Goal: Task Accomplishment & Management: Manage account settings

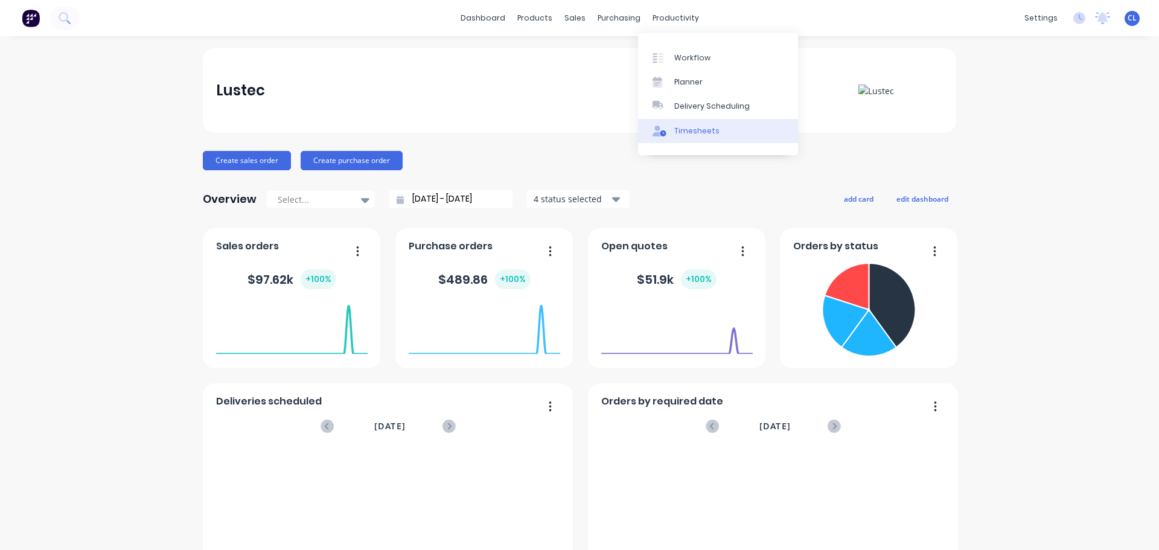
click at [689, 129] on div "Timesheets" at bounding box center [696, 131] width 45 height 11
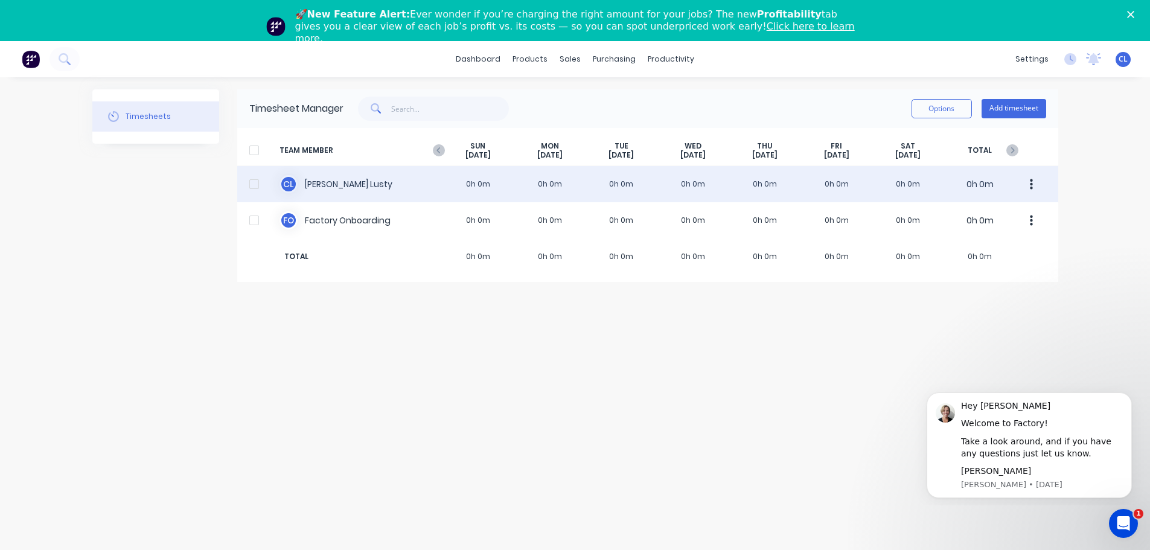
click at [398, 183] on div "C L Chris Lusty 0h 0m 0h 0m 0h 0m 0h 0m 0h 0m 0h 0m 0h 0m 0h 0m" at bounding box center [647, 184] width 821 height 36
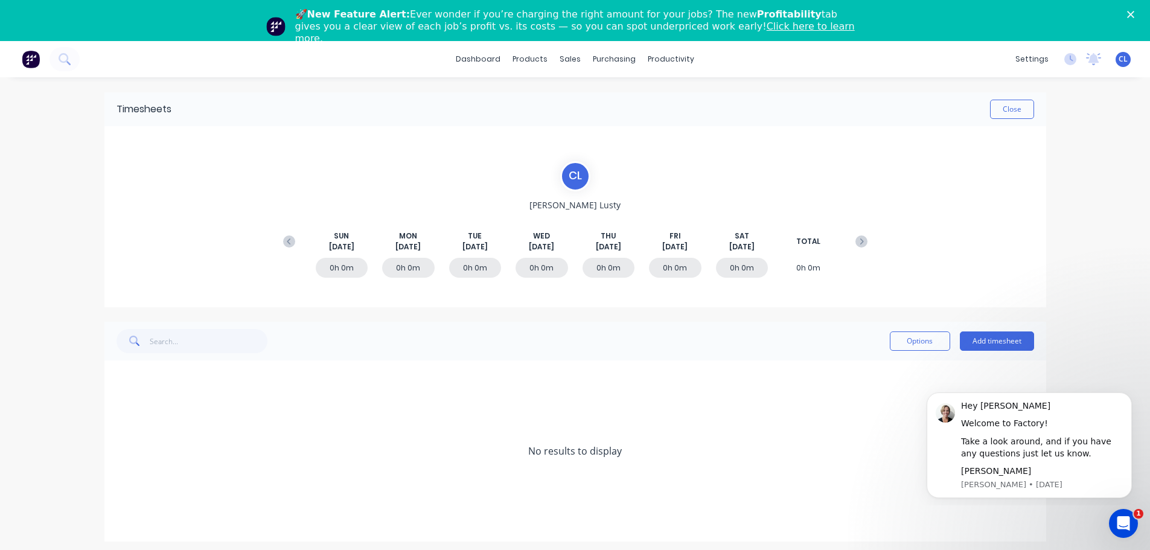
click at [400, 269] on div "0h 0m" at bounding box center [408, 268] width 53 height 20
click at [994, 345] on button "Add timesheet" at bounding box center [997, 340] width 74 height 19
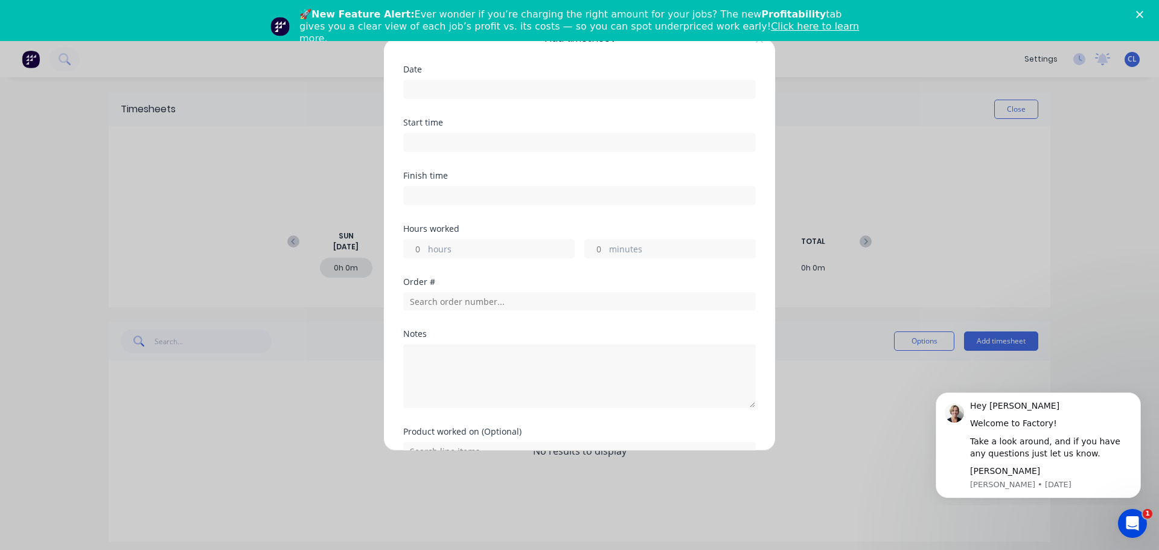
scroll to position [90, 0]
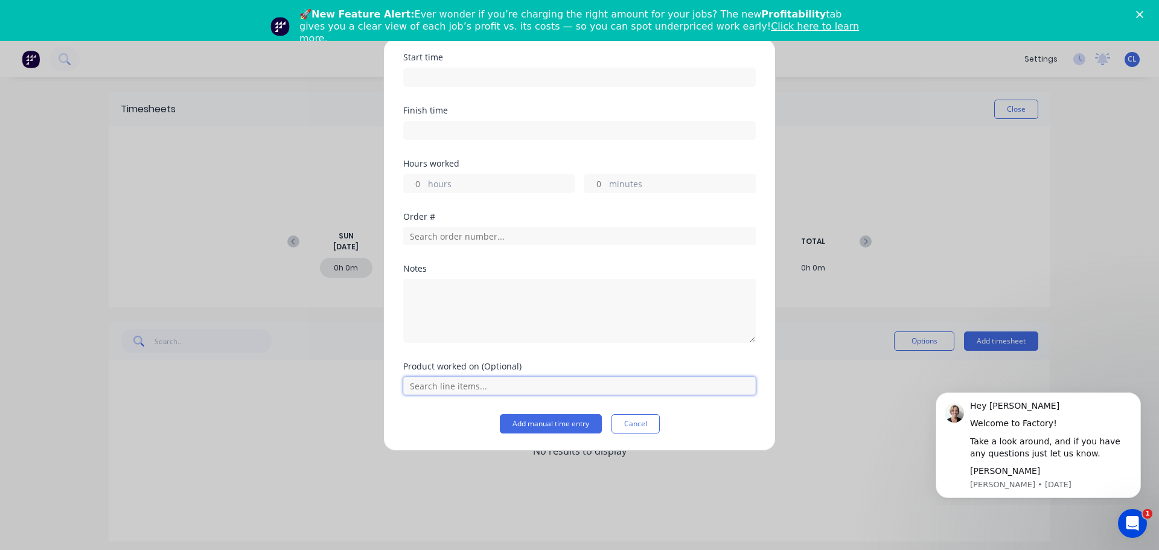
click at [583, 386] on input "text" at bounding box center [579, 386] width 353 height 18
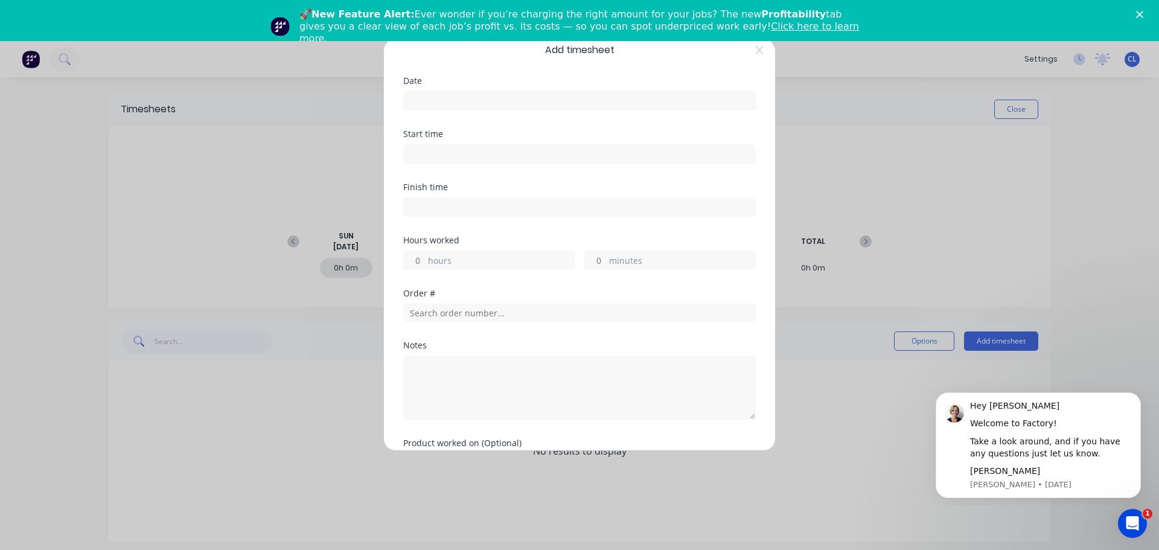
scroll to position [0, 0]
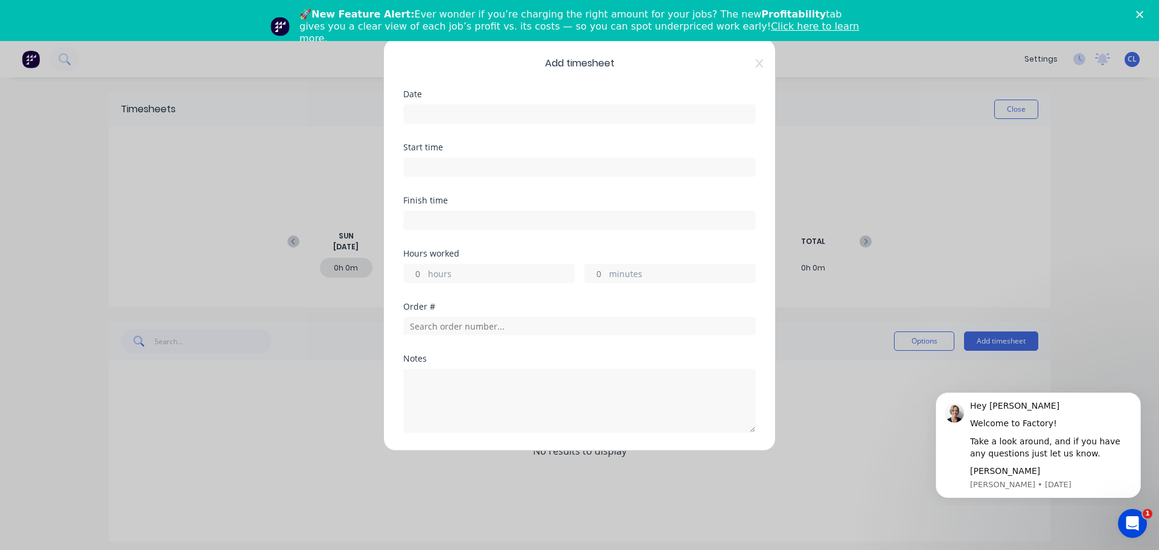
click at [440, 114] on input at bounding box center [579, 114] width 351 height 18
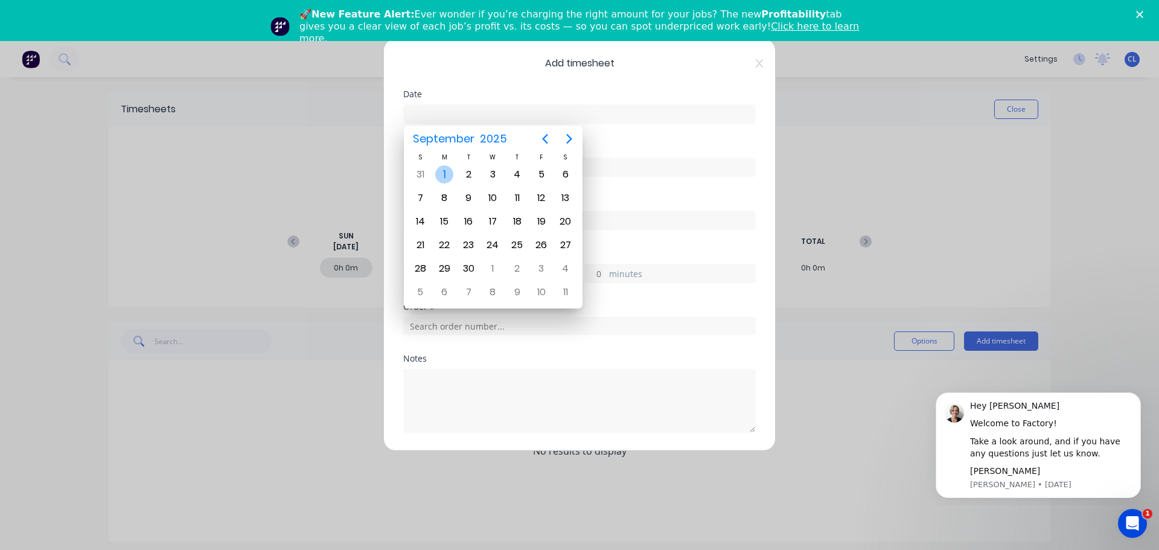
click at [441, 170] on div "1" at bounding box center [444, 174] width 18 height 18
type input "01/09/2025"
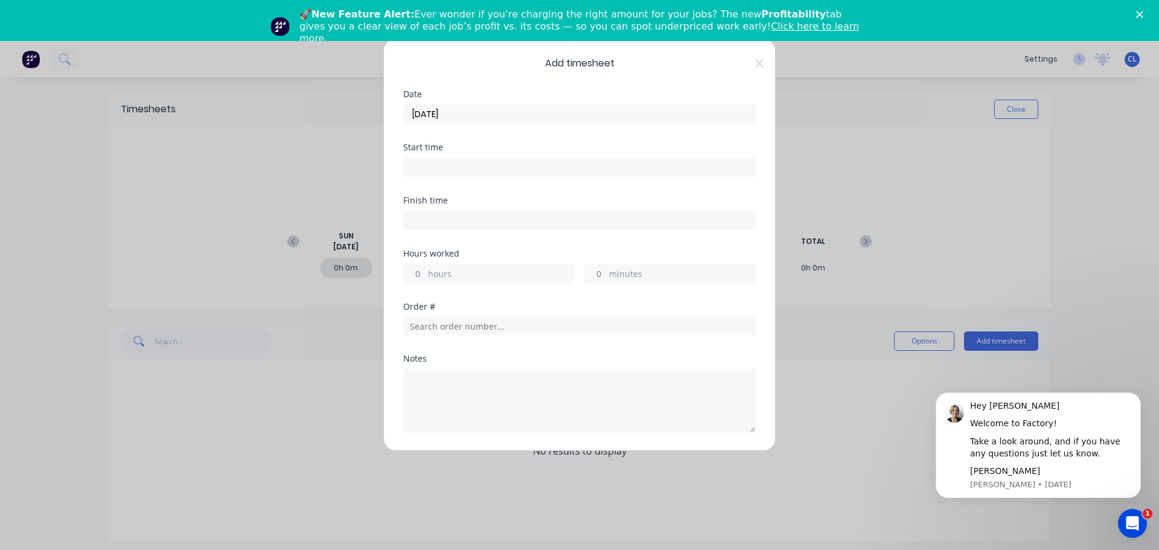
click at [440, 168] on input at bounding box center [579, 167] width 351 height 18
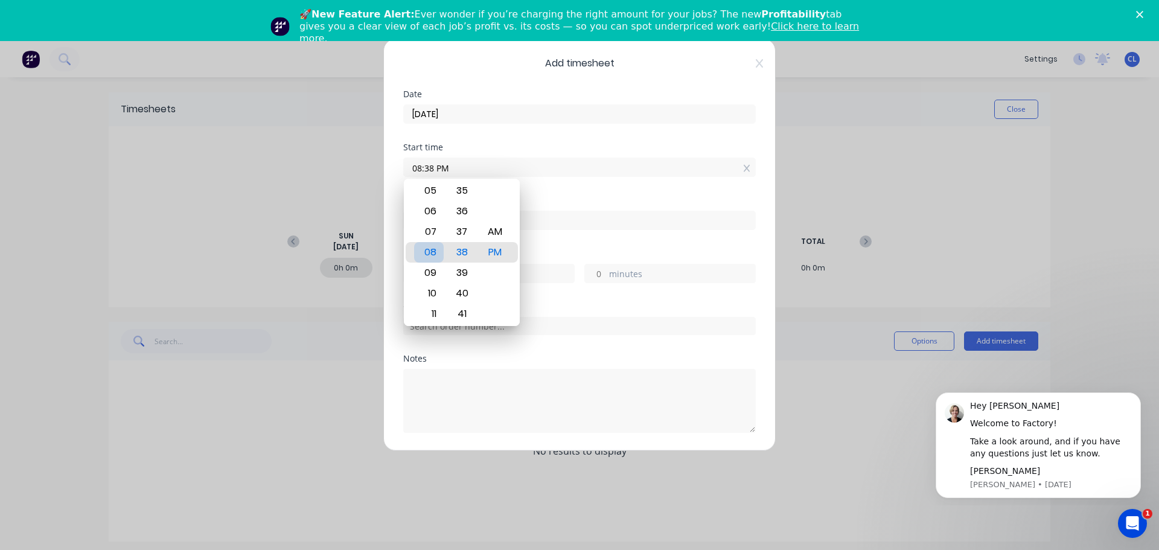
click at [430, 249] on div "08" at bounding box center [429, 252] width 30 height 21
click at [494, 222] on div "AM" at bounding box center [496, 232] width 30 height 21
click at [432, 223] on div "07" at bounding box center [429, 232] width 30 height 21
drag, startPoint x: 460, startPoint y: 203, endPoint x: 456, endPoint y: 318, distance: 114.2
click at [456, 318] on div "36" at bounding box center [462, 325] width 30 height 21
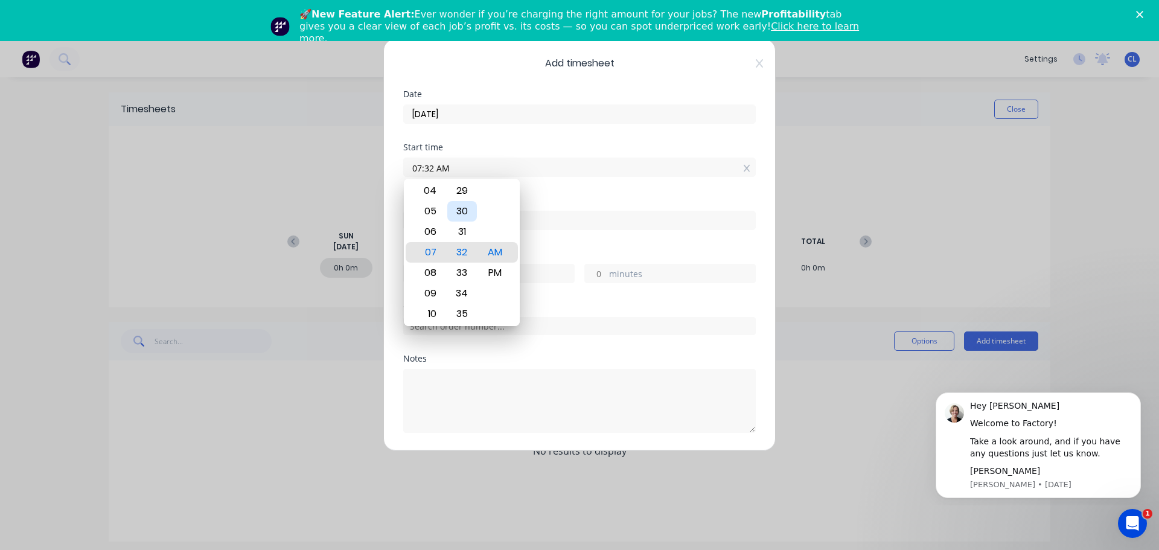
click at [458, 206] on div "30" at bounding box center [462, 211] width 30 height 21
type input "07:30 AM"
click at [572, 304] on div "Order #" at bounding box center [579, 306] width 353 height 8
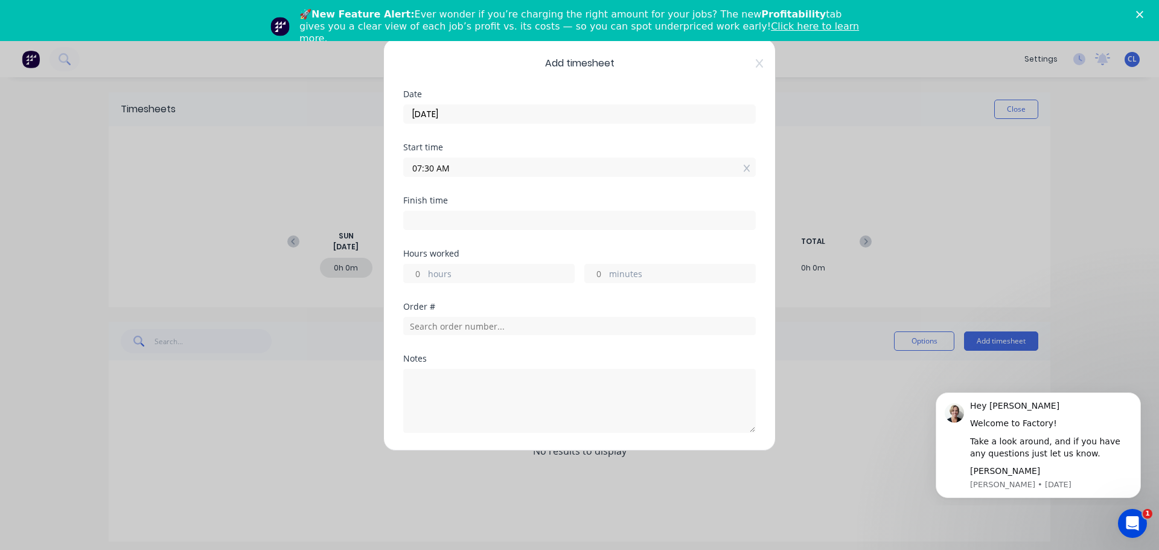
click at [431, 220] on input at bounding box center [579, 220] width 351 height 18
type input "08:39 PM"
type input "13"
type input "9"
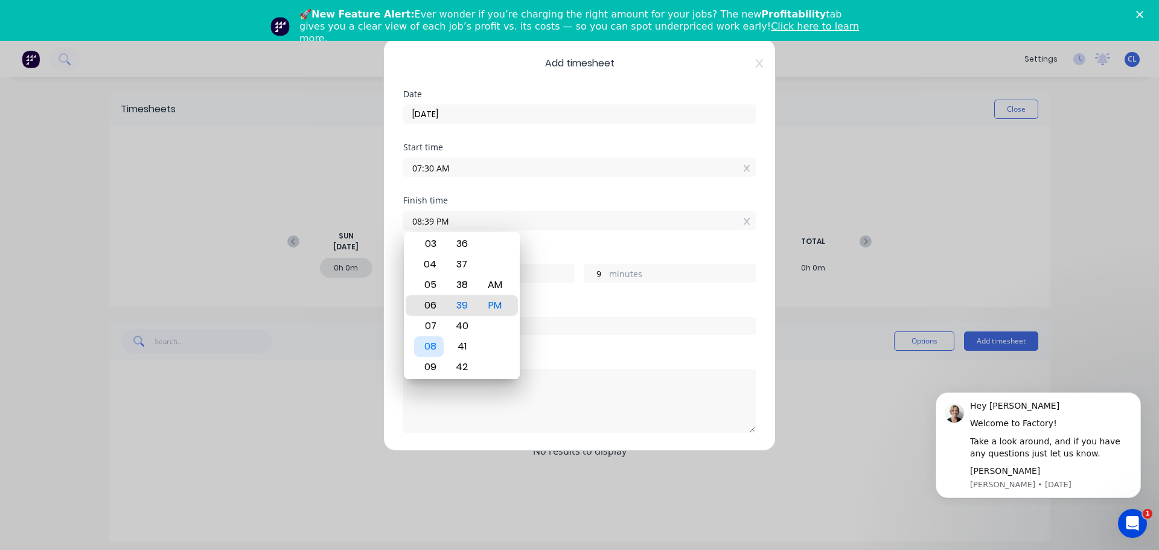
drag, startPoint x: 429, startPoint y: 313, endPoint x: 428, endPoint y: 354, distance: 41.1
click at [428, 354] on div "08" at bounding box center [429, 346] width 30 height 21
type input "06:39 PM"
type input "11"
click at [432, 334] on div "08" at bounding box center [429, 323] width 30 height 21
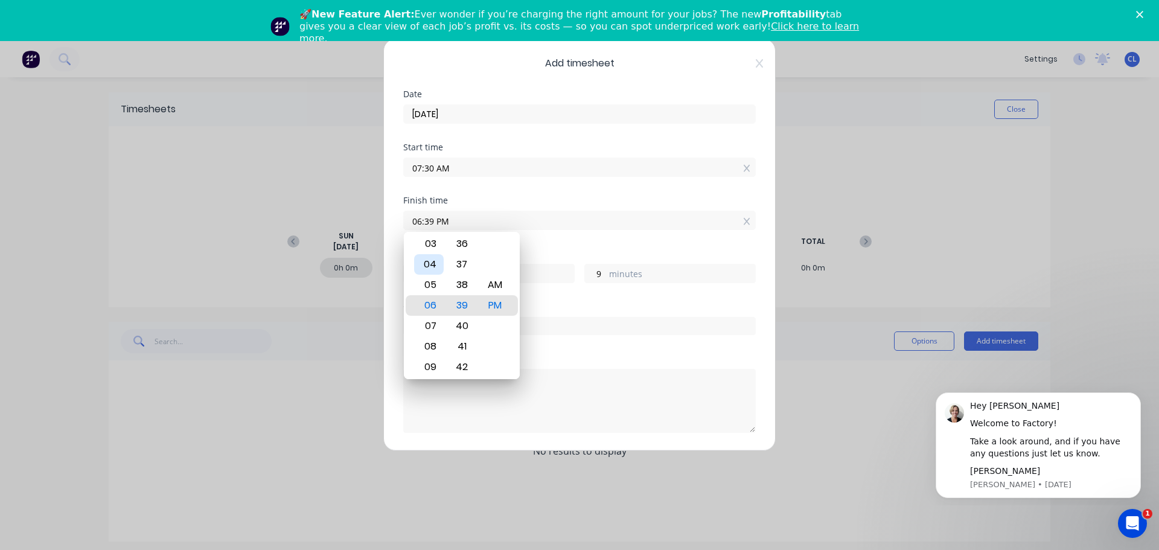
click at [424, 263] on div "04" at bounding box center [429, 264] width 30 height 21
type input "04:39 PM"
type input "9"
drag, startPoint x: 456, startPoint y: 264, endPoint x: 459, endPoint y: 365, distance: 100.9
click at [459, 347] on div "37" at bounding box center [462, 337] width 30 height 21
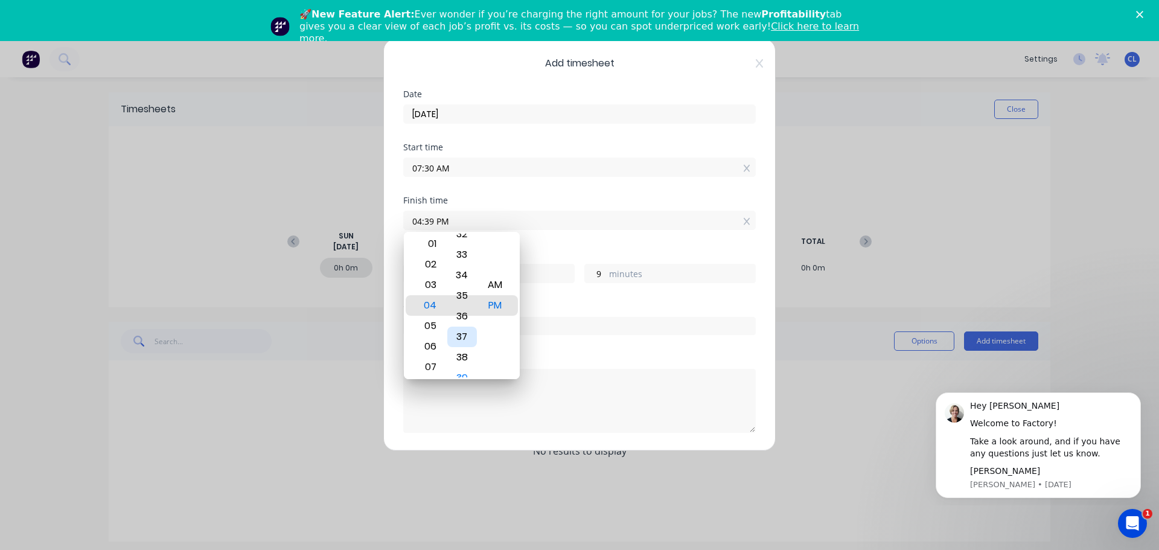
type input "04:34 PM"
type input "4"
drag, startPoint x: 458, startPoint y: 284, endPoint x: 457, endPoint y: 404, distance: 120.1
click at [457, 403] on body "dashboard products sales purchasing productivity dashboard products Product Cat…" at bounding box center [579, 316] width 1159 height 550
type input "04:27 PM"
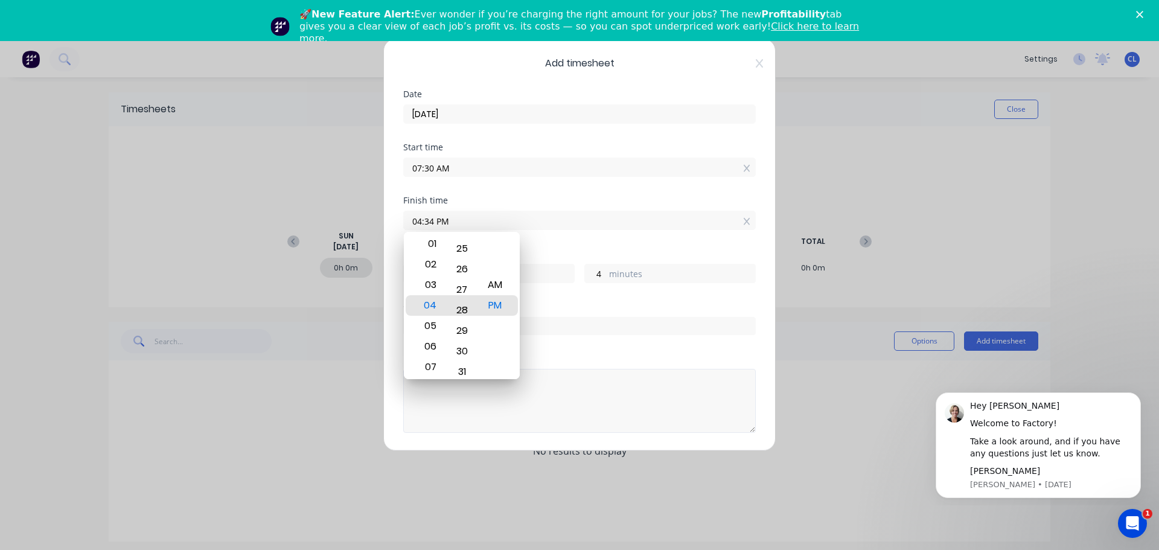
type input "8"
type input "57"
drag, startPoint x: 465, startPoint y: 334, endPoint x: 464, endPoint y: 348, distance: 13.4
click at [464, 345] on div "26" at bounding box center [462, 341] width 30 height 21
type input "04:23 PM"
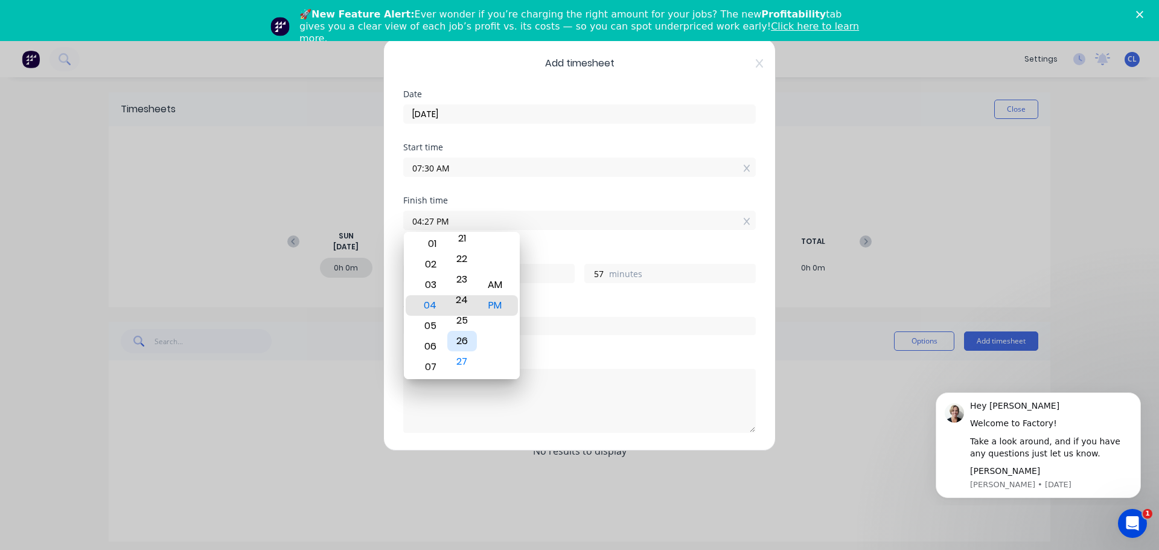
type input "53"
drag, startPoint x: 465, startPoint y: 255, endPoint x: 466, endPoint y: 368, distance: 113.5
click at [466, 368] on div "20" at bounding box center [462, 364] width 30 height 21
type input "04:17 PM"
type input "47"
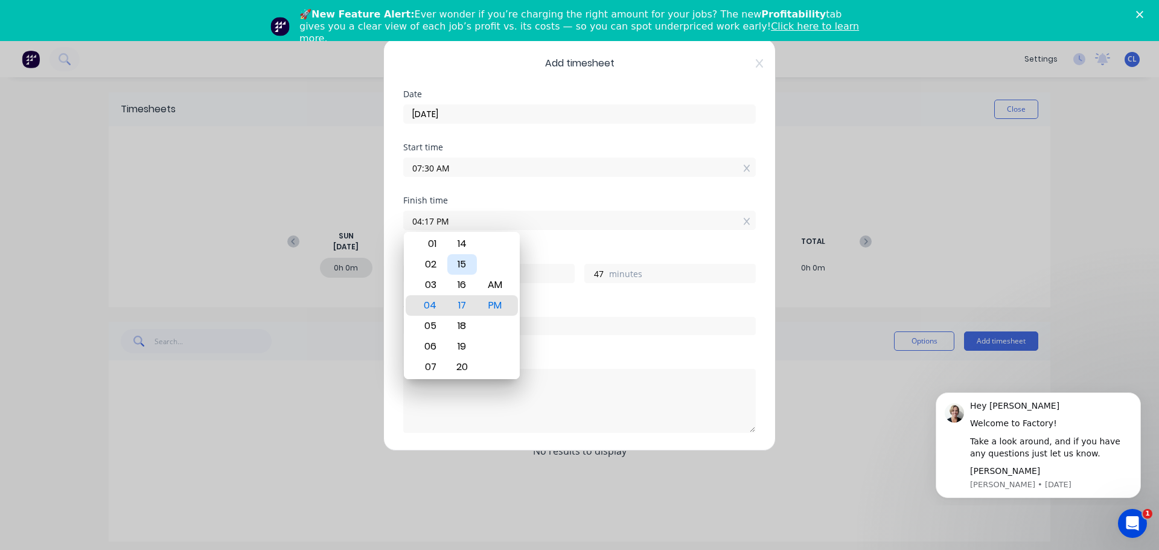
click at [461, 258] on div "15" at bounding box center [462, 264] width 30 height 21
type input "04:15 PM"
type input "45"
click at [495, 301] on div "PM" at bounding box center [496, 305] width 30 height 21
click at [634, 370] on textarea at bounding box center [579, 401] width 353 height 64
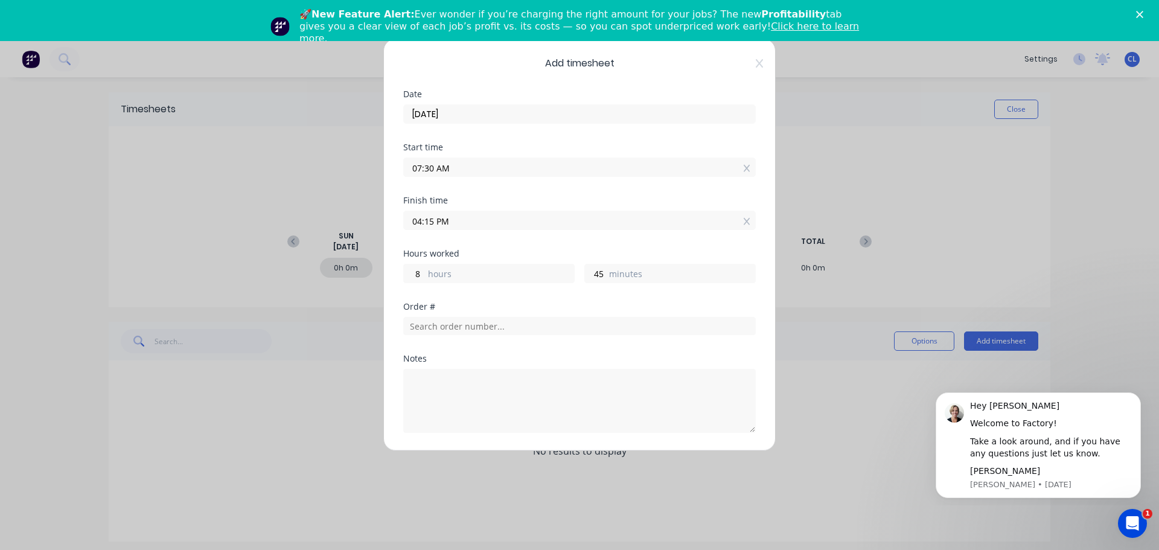
click at [490, 164] on input "07:30 AM" at bounding box center [579, 167] width 351 height 18
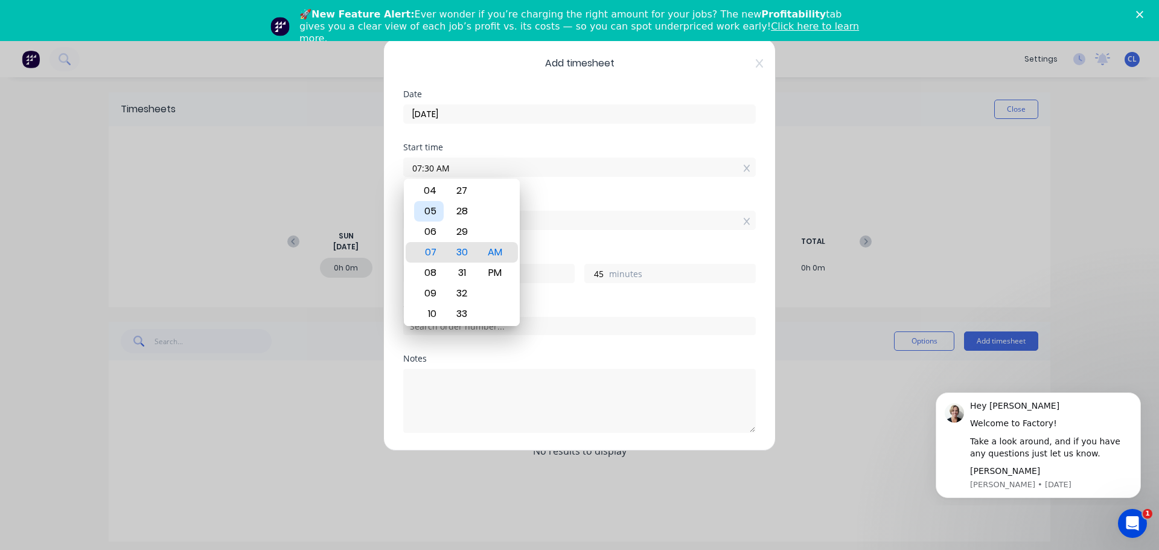
click at [432, 210] on div "05" at bounding box center [429, 211] width 30 height 21
type input "05:30 AM"
type input "10"
drag, startPoint x: 461, startPoint y: 200, endPoint x: 458, endPoint y: 327, distance: 126.8
click at [459, 321] on div "00 01 02 03 04 05 06 07 08 09 10 11 12 13 14 15 16 17 18 19 20 21 22 23 24 25 2…" at bounding box center [462, 252] width 33 height 1663
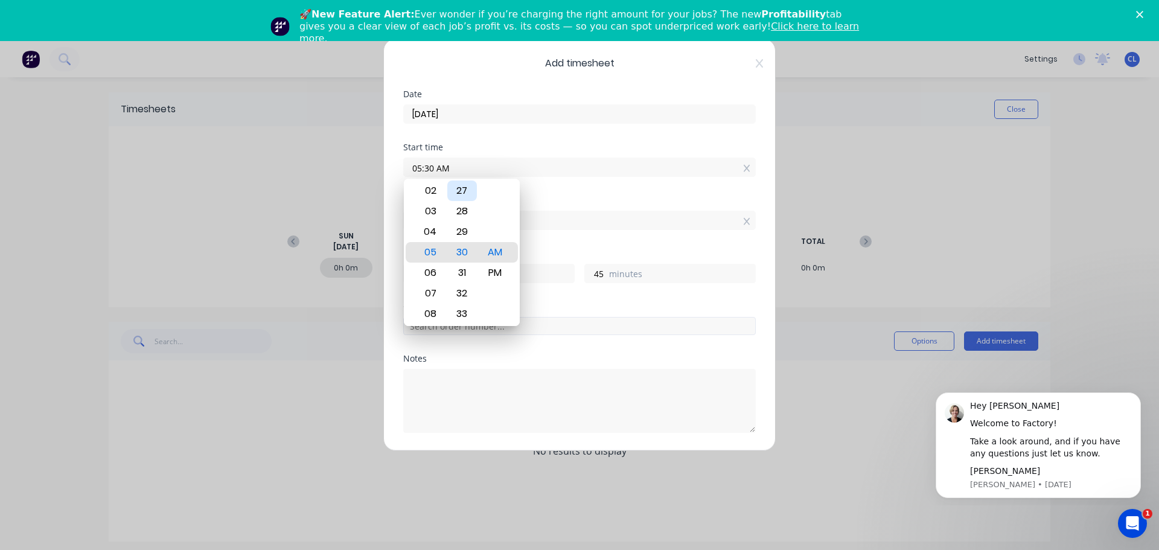
type input "05:21 AM"
type input "54"
drag, startPoint x: 461, startPoint y: 203, endPoint x: 468, endPoint y: 394, distance: 191.5
click at [468, 395] on body "dashboard products sales purchasing productivity dashboard products Product Cat…" at bounding box center [579, 316] width 1159 height 550
type input "05:10 AM"
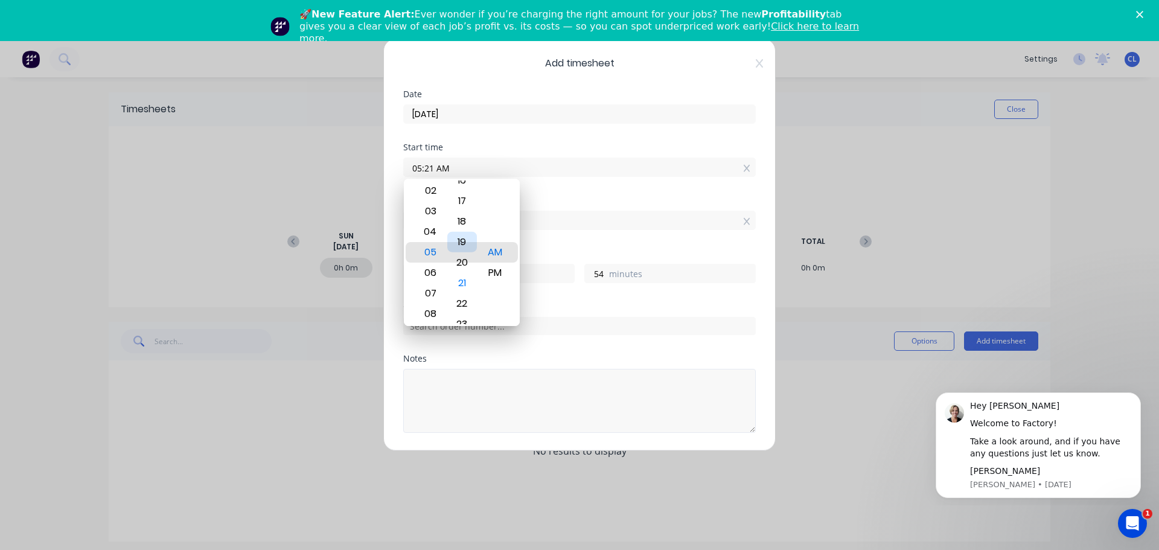
type input "11"
type input "5"
drag, startPoint x: 467, startPoint y: 257, endPoint x: 460, endPoint y: 366, distance: 110.1
click at [460, 366] on body "dashboard products sales purchasing productivity dashboard products Product Cat…" at bounding box center [579, 316] width 1159 height 550
type input "05:02 AM"
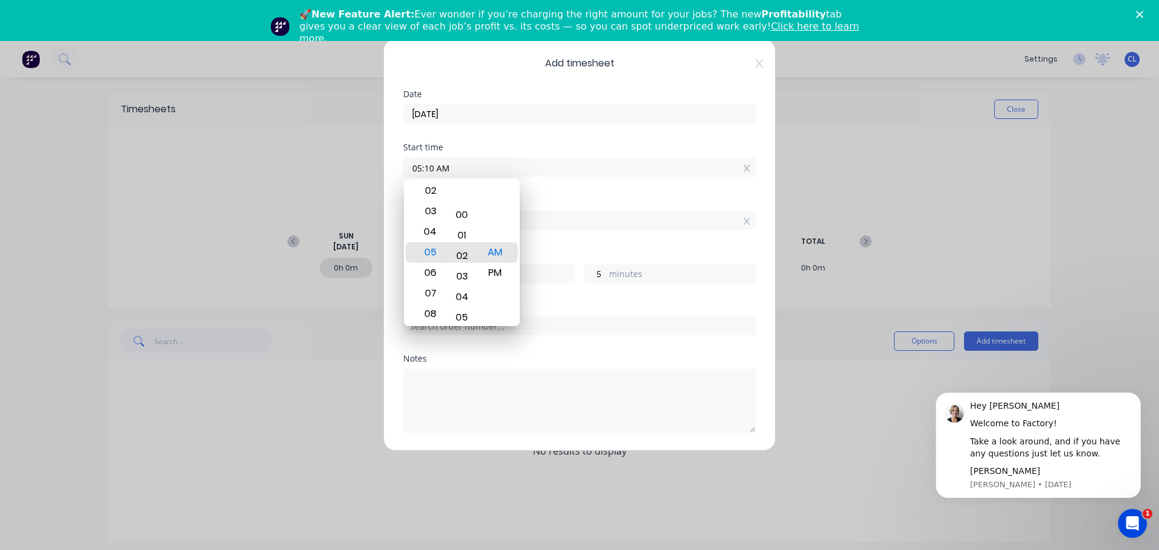
type input "13"
click at [460, 367] on div at bounding box center [579, 399] width 353 height 67
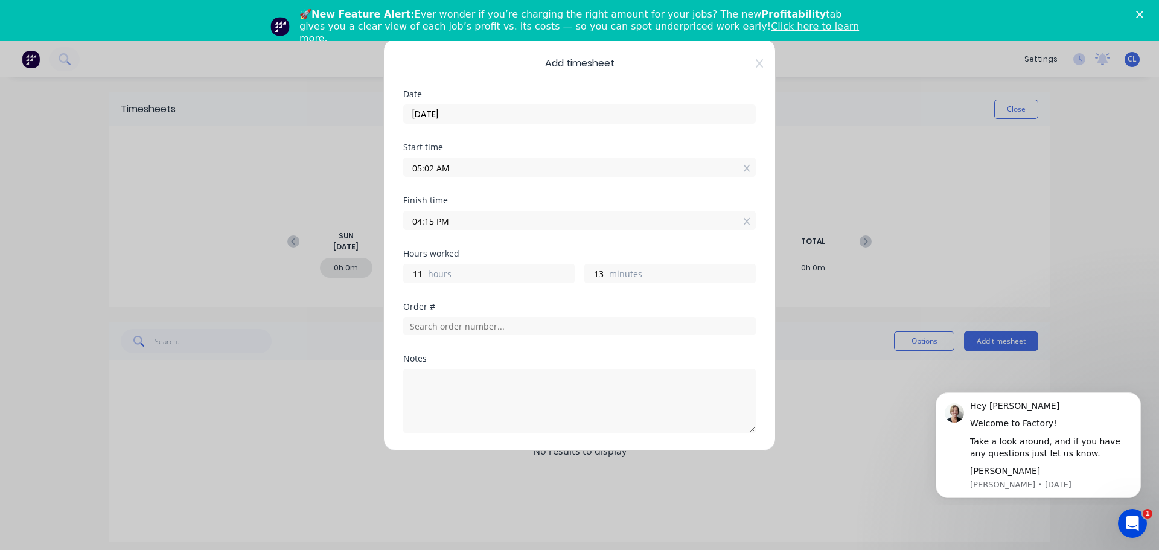
click at [473, 220] on input "04:15 PM" at bounding box center [579, 220] width 351 height 18
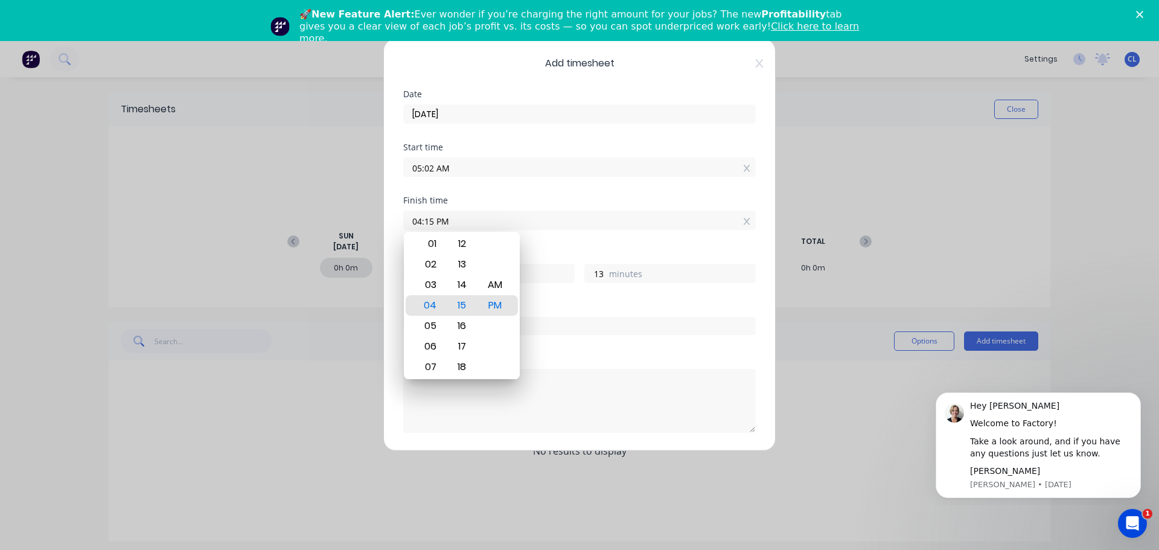
click at [461, 165] on input "05:02 AM" at bounding box center [579, 167] width 351 height 18
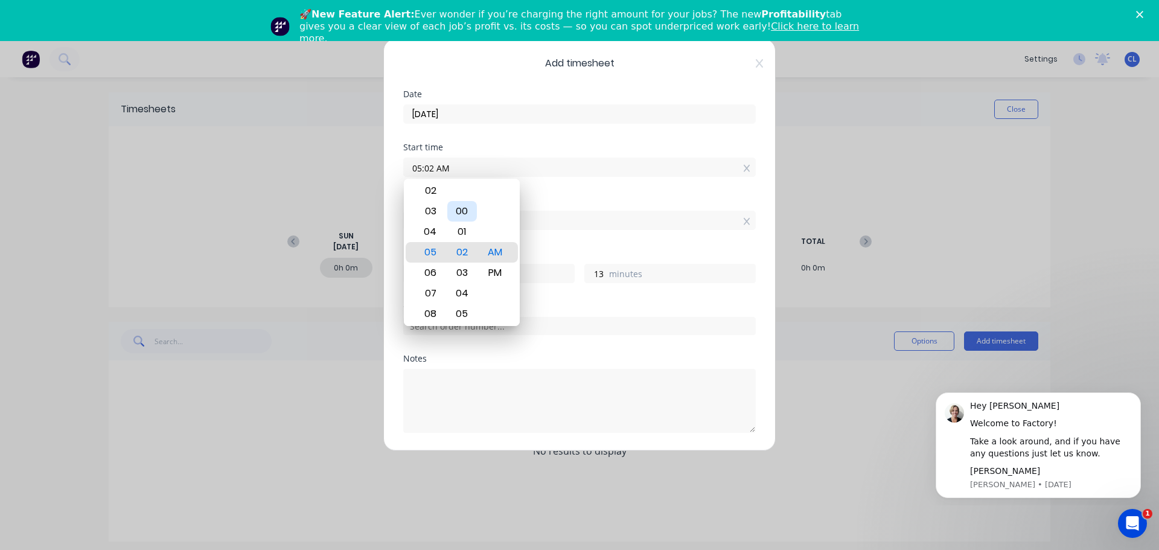
click at [461, 210] on div "00" at bounding box center [462, 211] width 30 height 21
type input "05:00 AM"
type input "15"
click at [517, 371] on textarea at bounding box center [579, 401] width 353 height 64
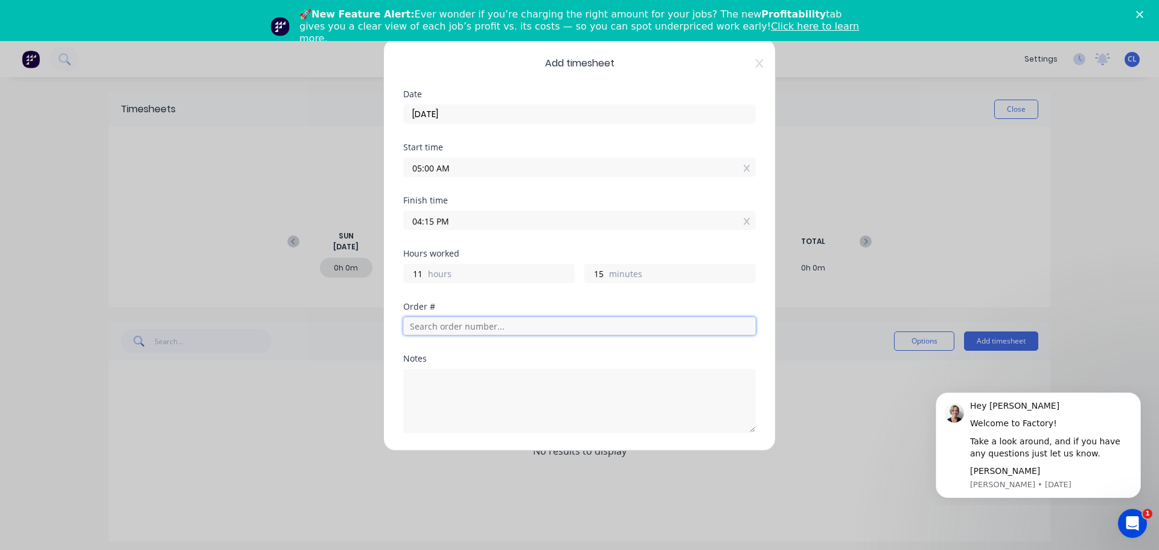
click at [441, 322] on input "text" at bounding box center [579, 326] width 353 height 18
click at [432, 376] on textarea at bounding box center [579, 401] width 353 height 64
type textarea "Finishline"
click at [653, 345] on div "Order #" at bounding box center [579, 328] width 353 height 52
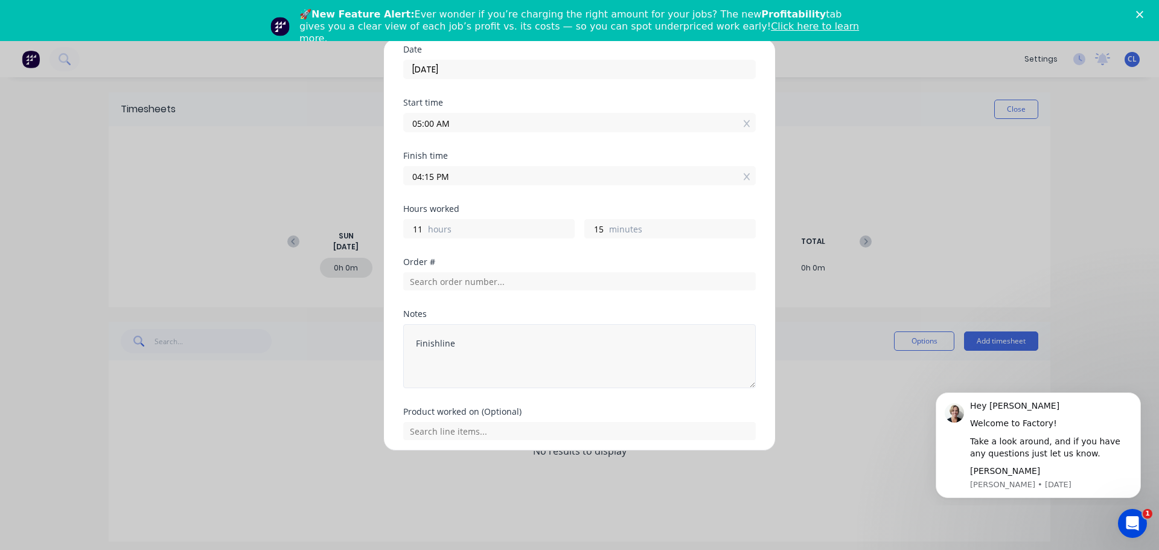
scroll to position [90, 0]
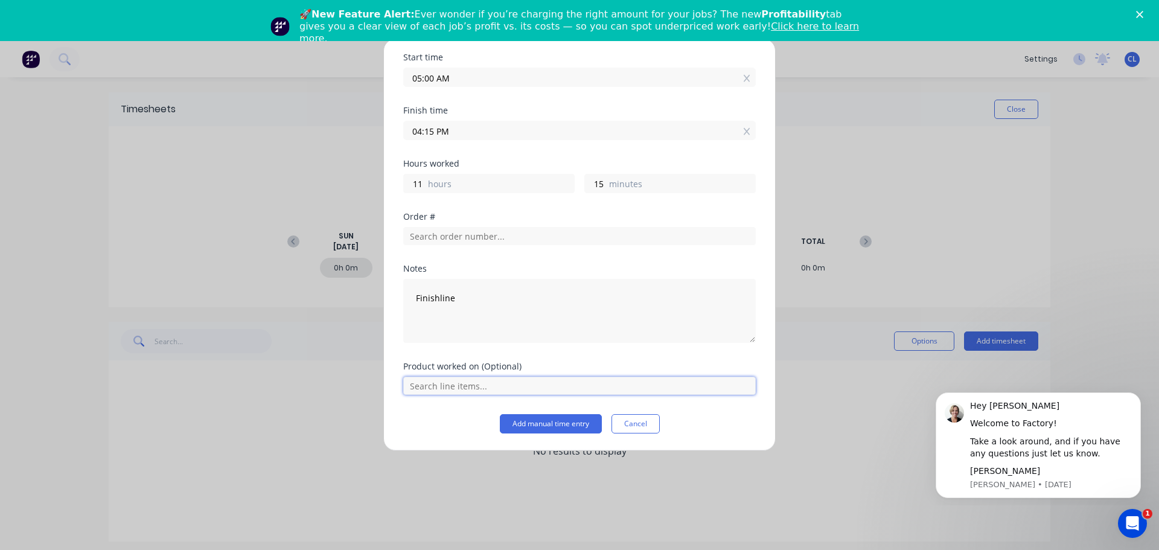
click at [481, 380] on input "text" at bounding box center [579, 386] width 353 height 18
click at [540, 427] on button "Add manual time entry" at bounding box center [551, 423] width 102 height 19
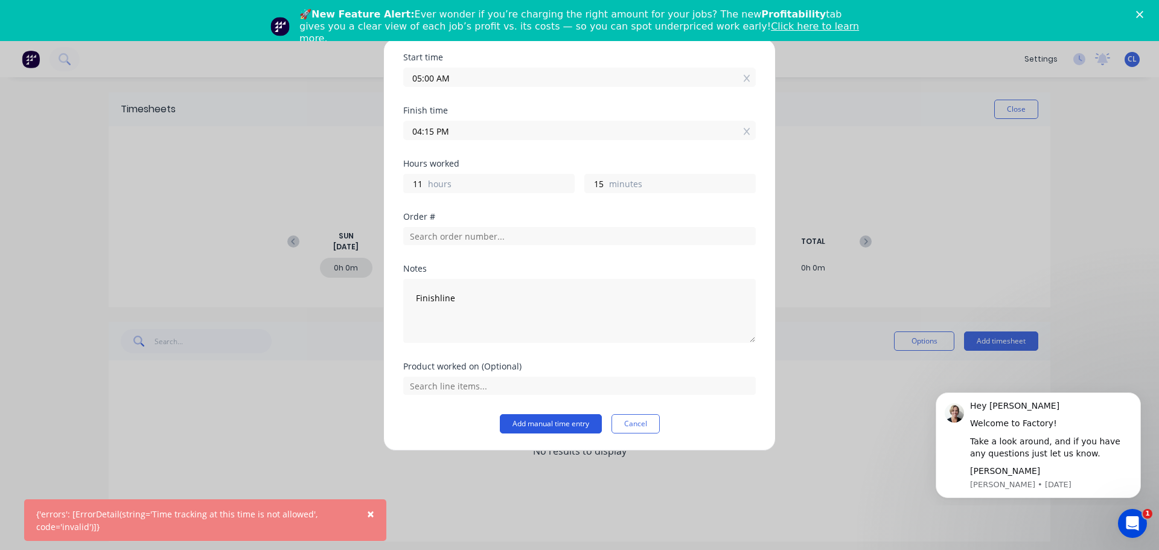
click at [540, 427] on button "Add manual time entry" at bounding box center [551, 423] width 102 height 19
click at [841, 176] on div "Add timesheet Date 01/09/2025 Start time 05:00 AM Finish time 04:15 PM Hours wo…" at bounding box center [579, 275] width 1159 height 550
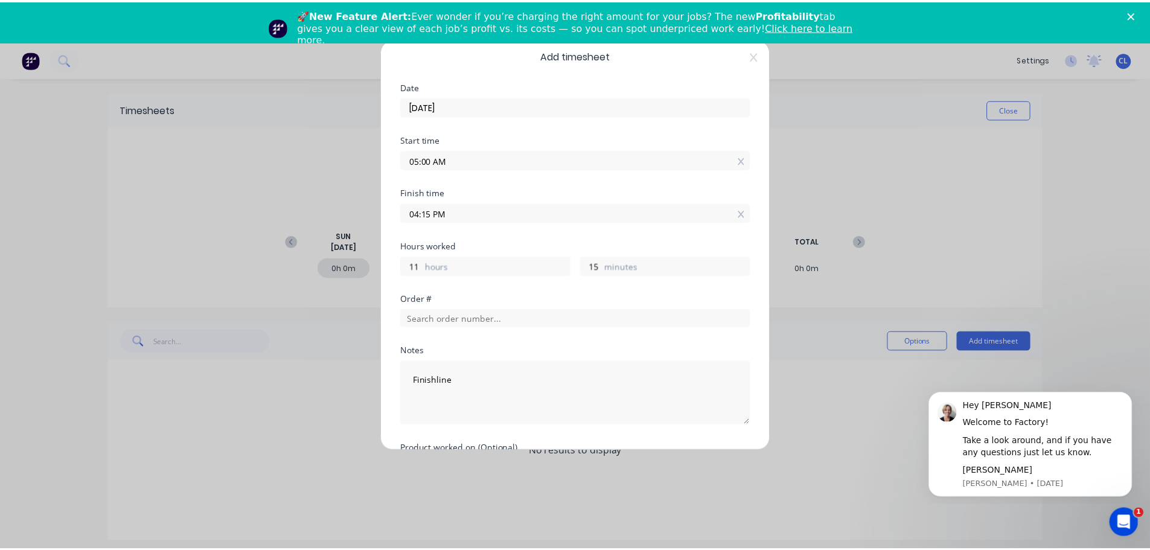
scroll to position [0, 0]
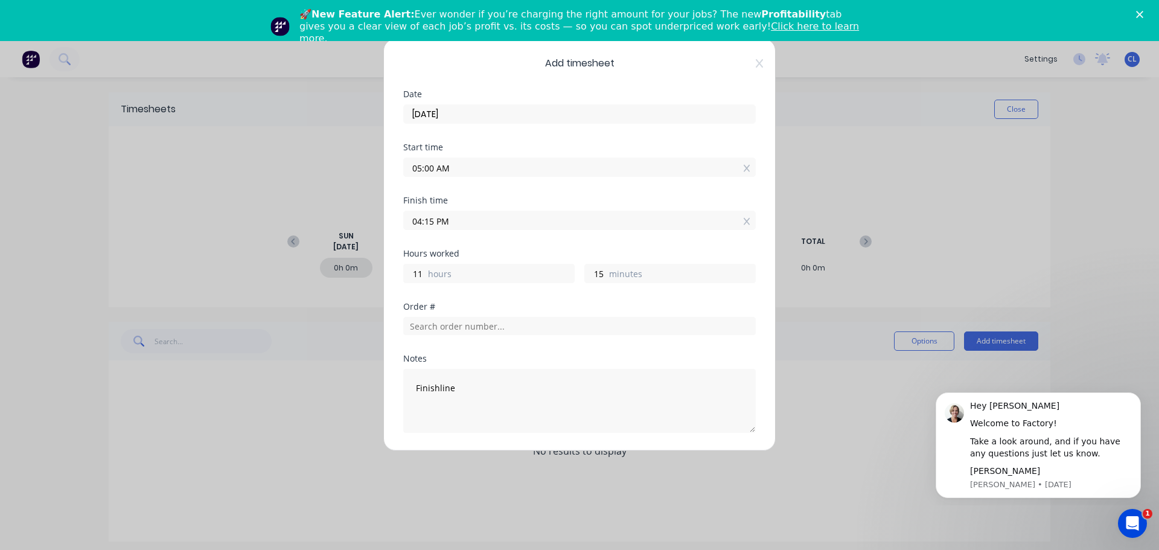
click at [754, 66] on div "Add timesheet Date 01/09/2025 Start time 05:00 AM Finish time 04:15 PM Hours wo…" at bounding box center [579, 245] width 392 height 412
click at [756, 62] on icon at bounding box center [759, 64] width 7 height 10
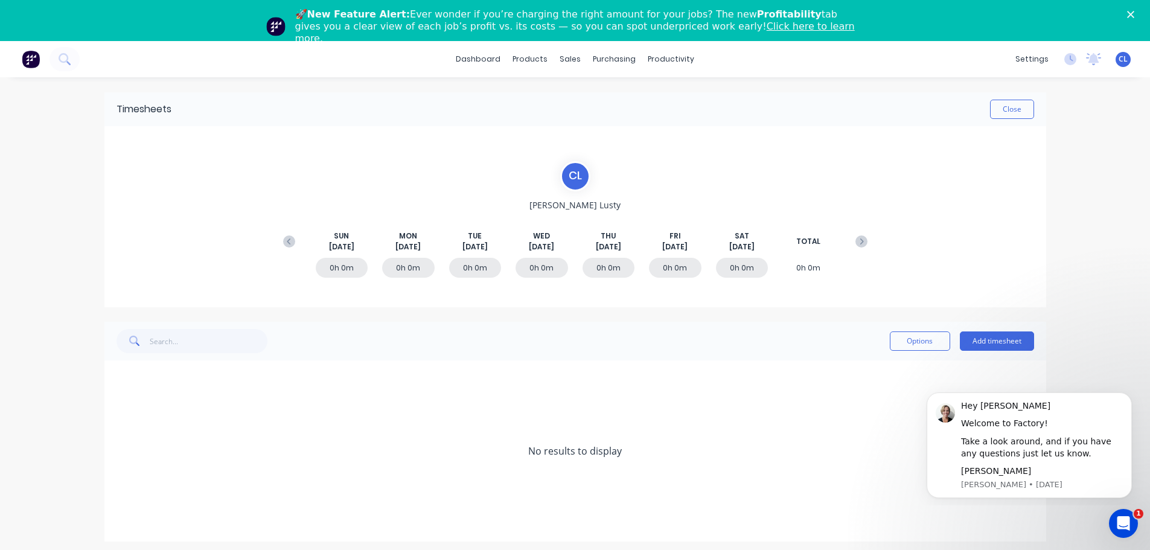
click at [759, 136] on div "C L Chris Lusty SUN Aug 31st MON Sep 1st TUE Sep 2nd WED Sep 3rd THU Sep 4th FR…" at bounding box center [575, 216] width 942 height 181
click at [1000, 113] on button "Close" at bounding box center [1012, 109] width 44 height 19
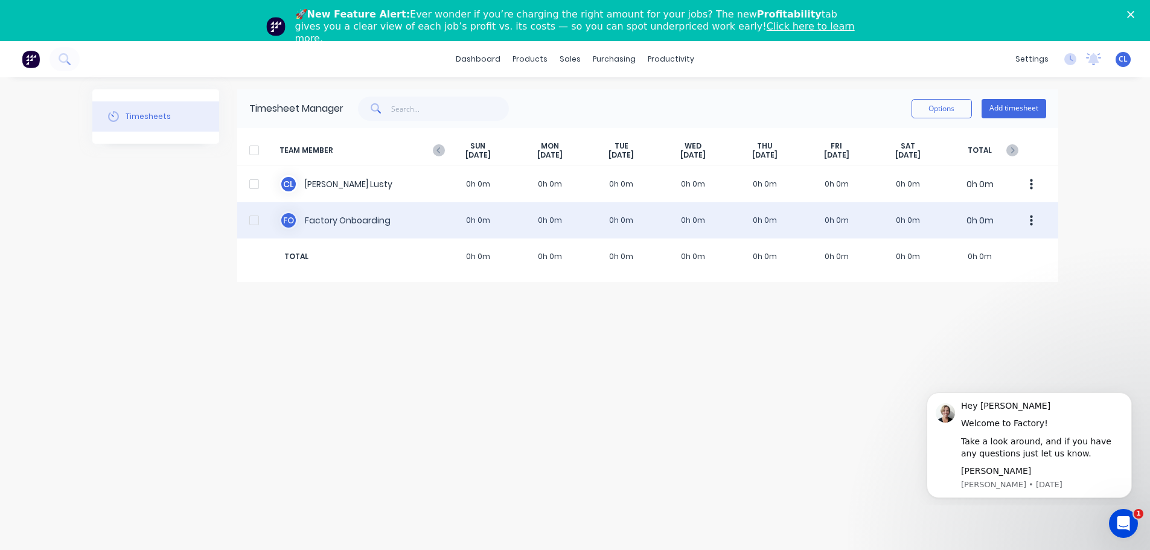
click at [430, 219] on div "F O Factory Onboarding 0h 0m 0h 0m 0h 0m 0h 0m 0h 0m 0h 0m 0h 0m 0h 0m" at bounding box center [647, 220] width 821 height 36
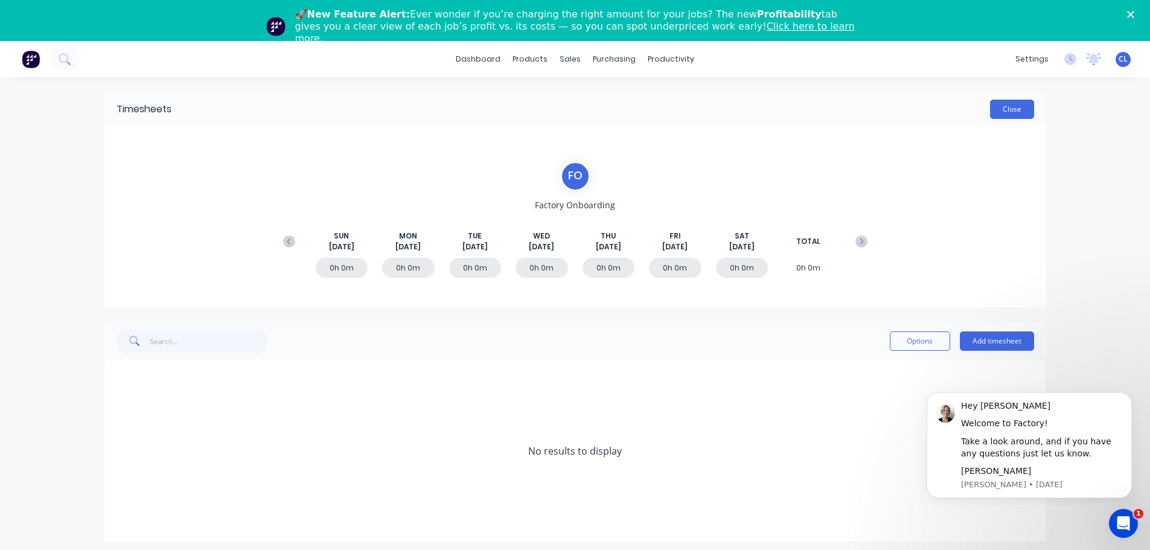
click at [1016, 111] on button "Close" at bounding box center [1012, 109] width 44 height 19
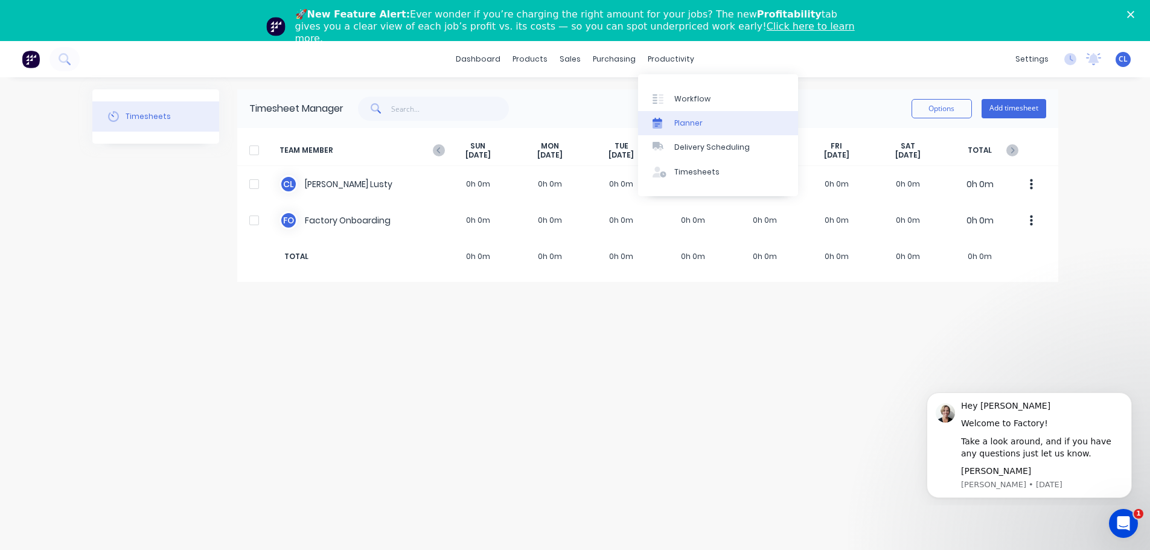
click at [677, 113] on link "Planner" at bounding box center [718, 123] width 160 height 24
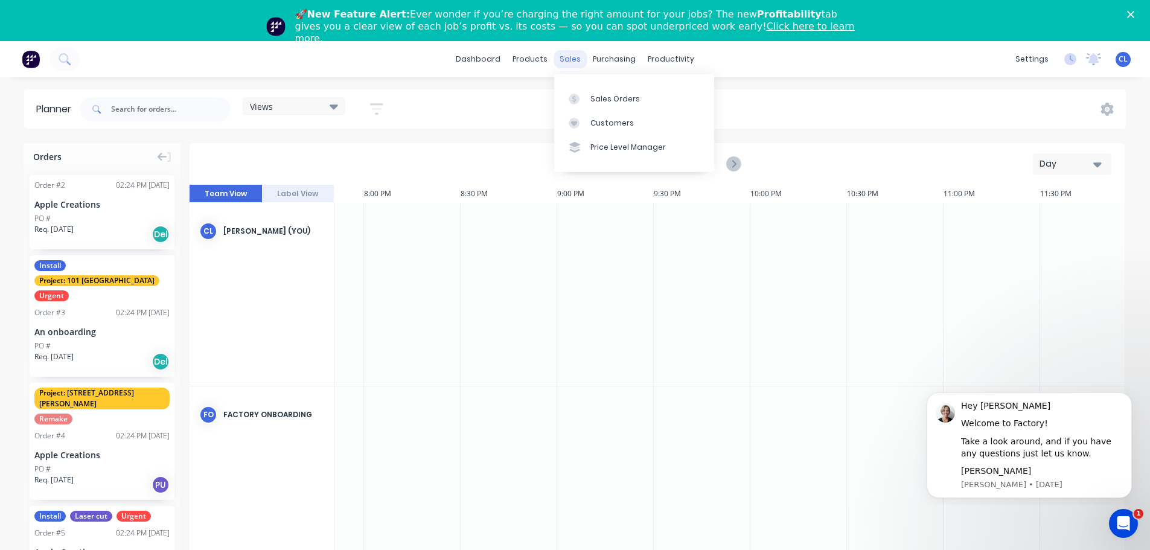
click at [571, 56] on div "sales" at bounding box center [570, 59] width 33 height 18
click at [567, 59] on div "sales" at bounding box center [570, 59] width 33 height 18
click at [608, 95] on div "Sales Orders" at bounding box center [615, 99] width 50 height 11
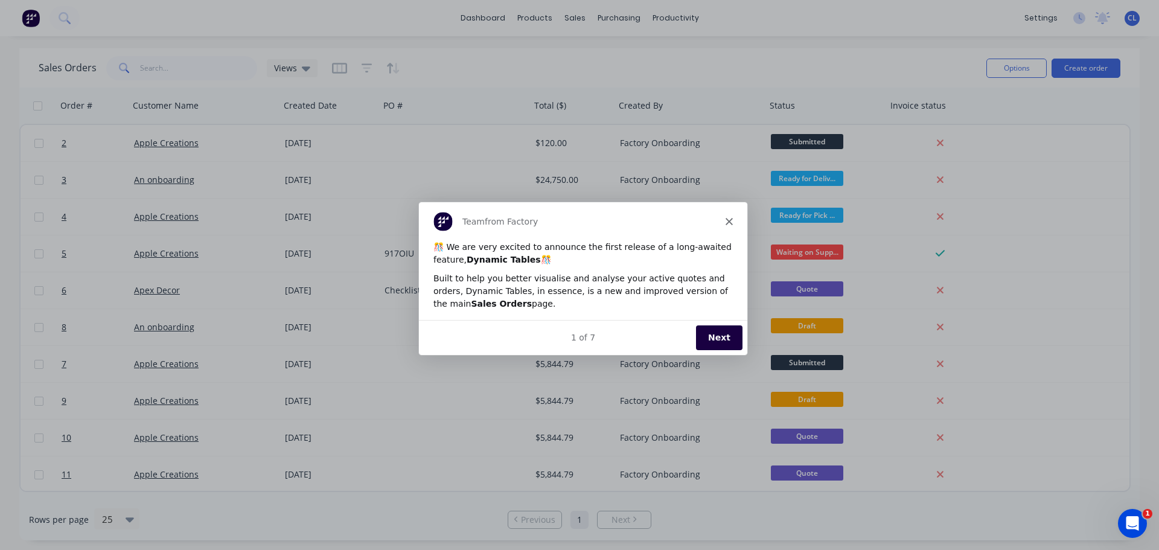
click at [723, 338] on button "Next" at bounding box center [718, 337] width 46 height 25
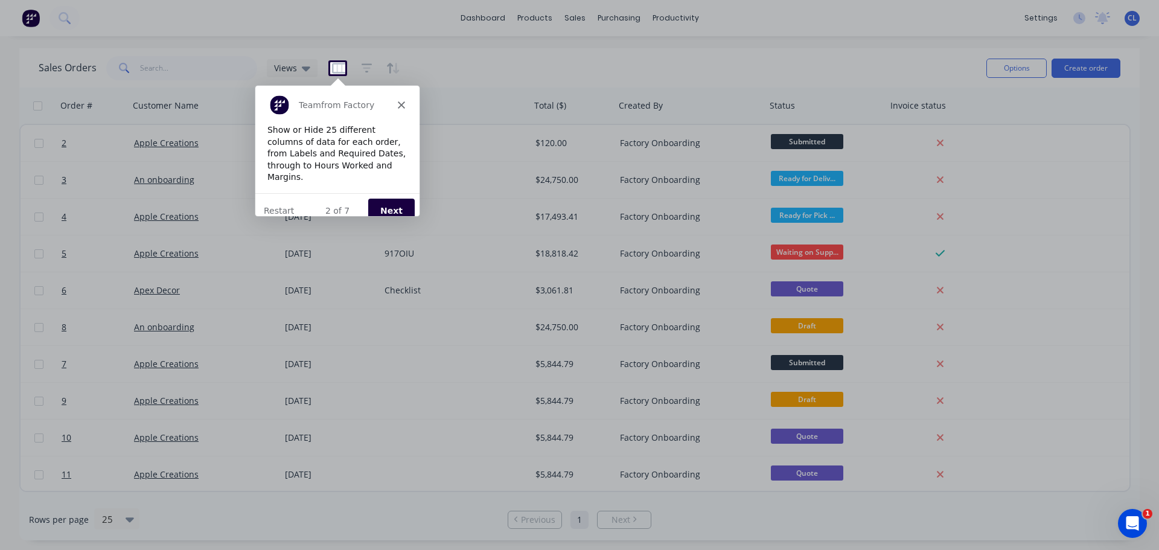
click at [389, 200] on button "Next" at bounding box center [391, 209] width 46 height 25
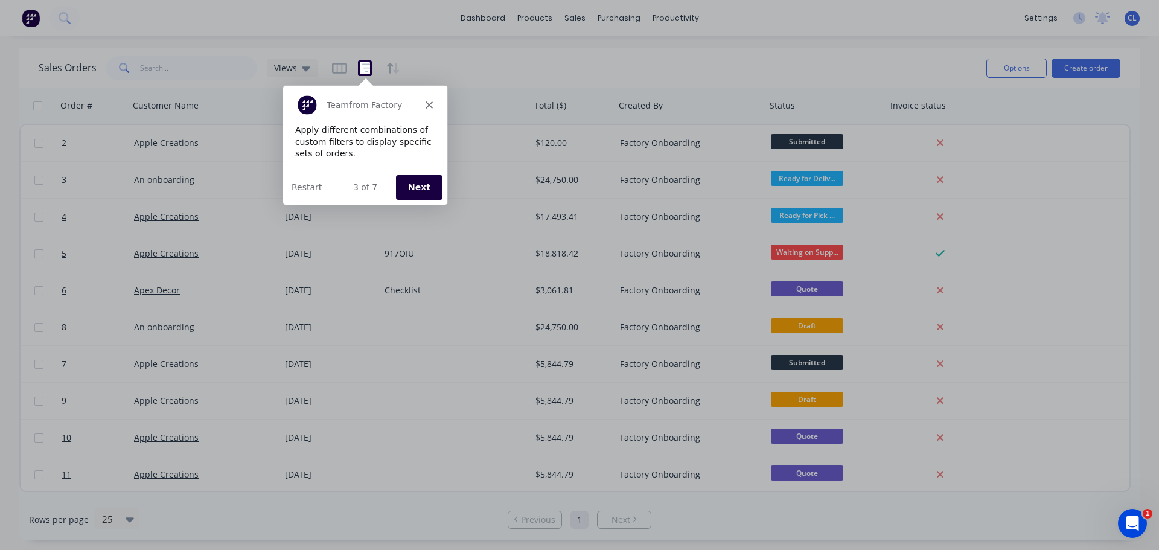
click at [426, 184] on button "Next" at bounding box center [418, 186] width 46 height 25
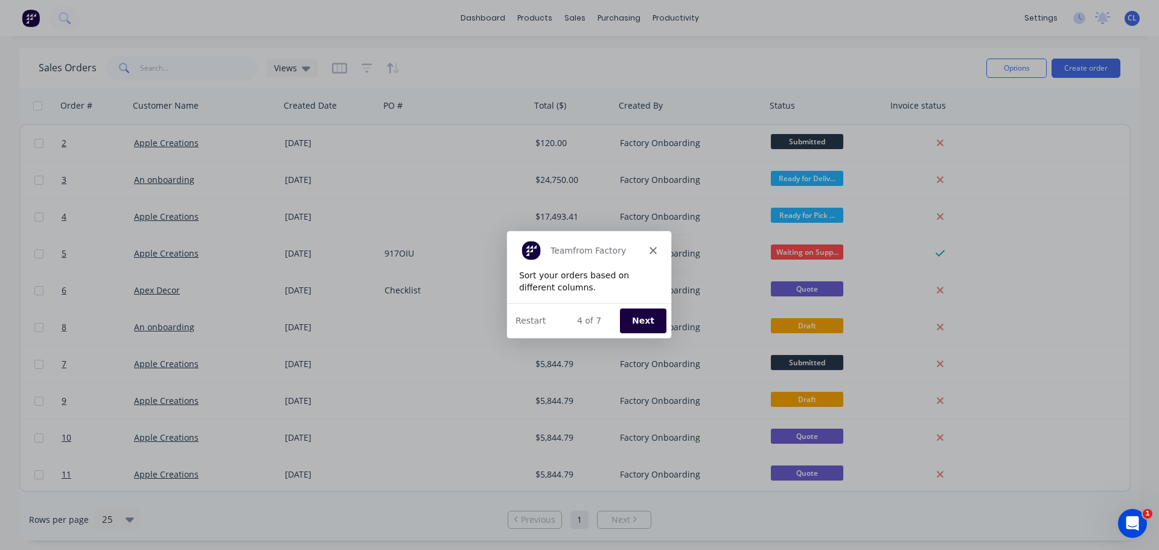
click at [651, 316] on button "Next" at bounding box center [642, 319] width 46 height 25
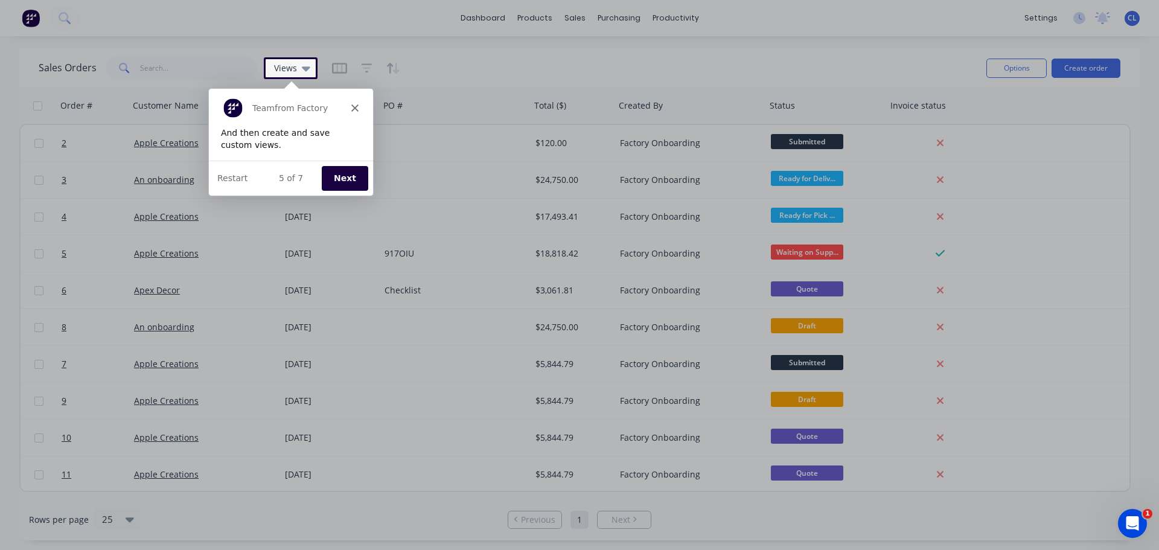
click at [344, 173] on button "Next" at bounding box center [344, 177] width 46 height 25
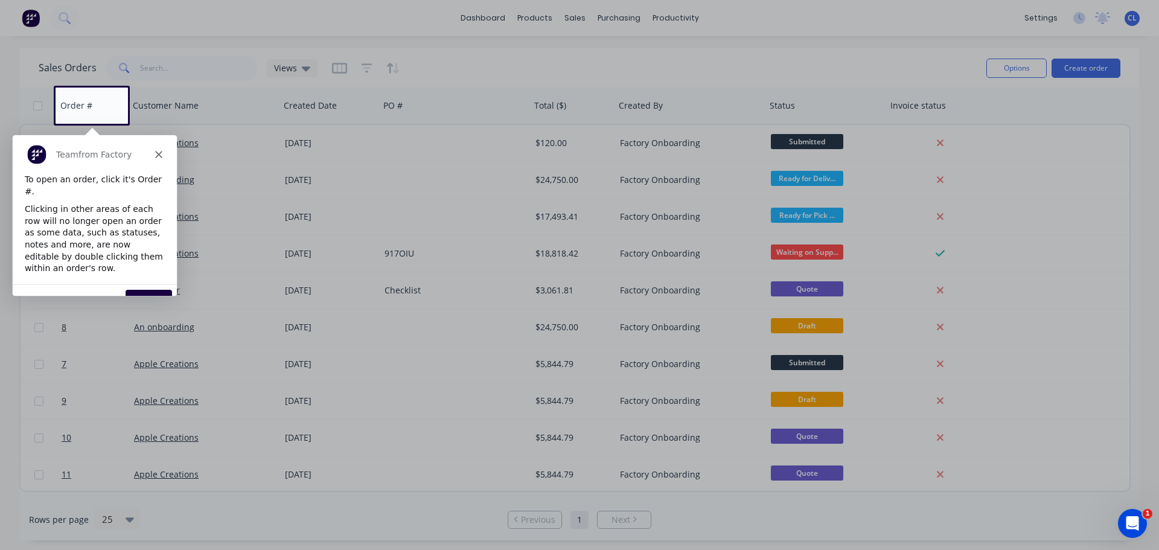
click at [141, 289] on button "Next" at bounding box center [148, 301] width 46 height 25
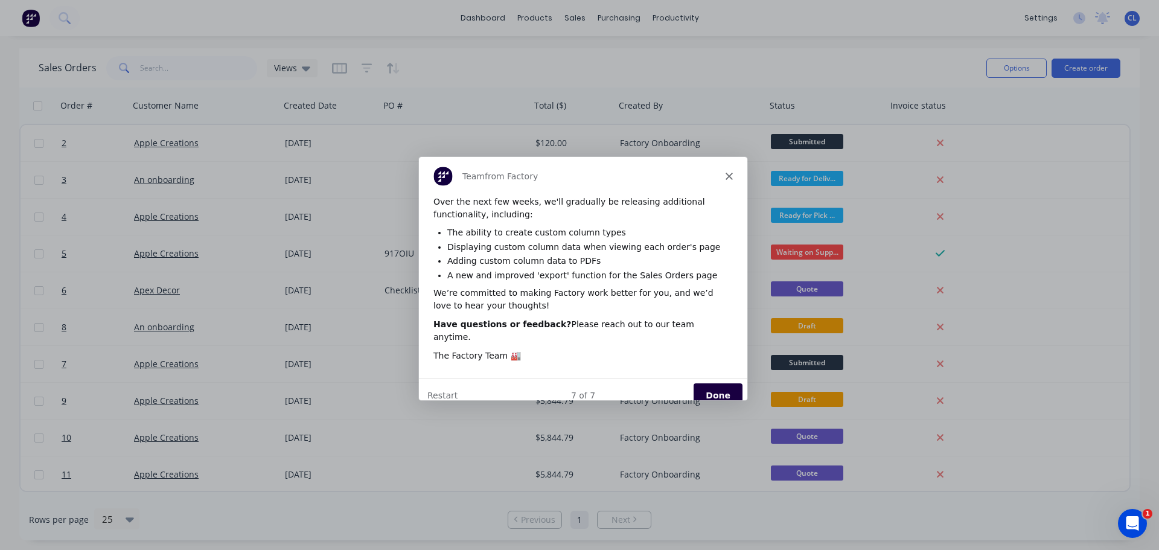
click at [728, 383] on button "Done" at bounding box center [717, 394] width 49 height 25
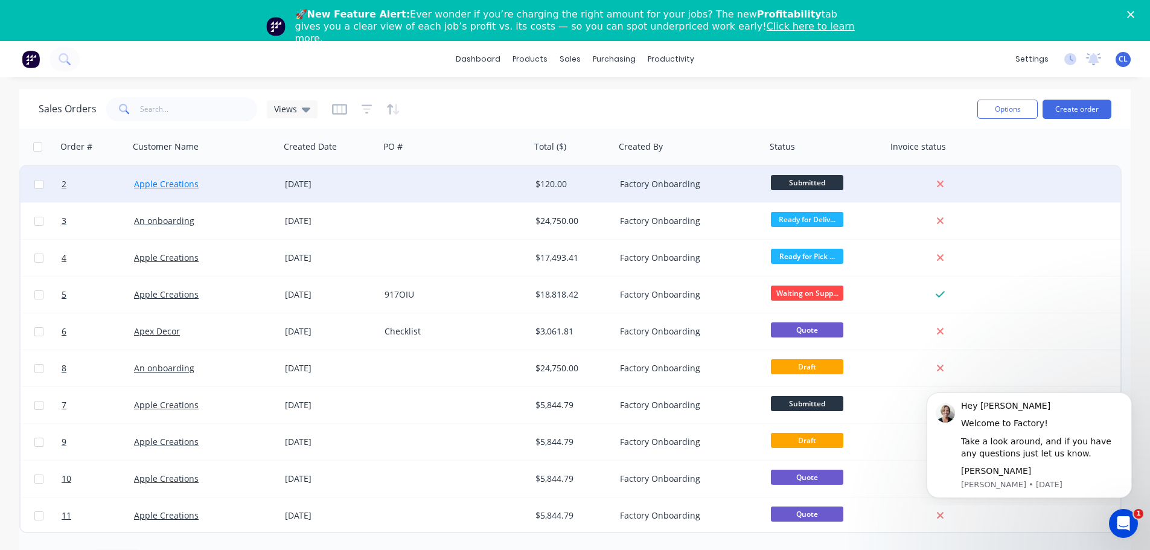
click at [160, 185] on link "Apple Creations" at bounding box center [166, 183] width 65 height 11
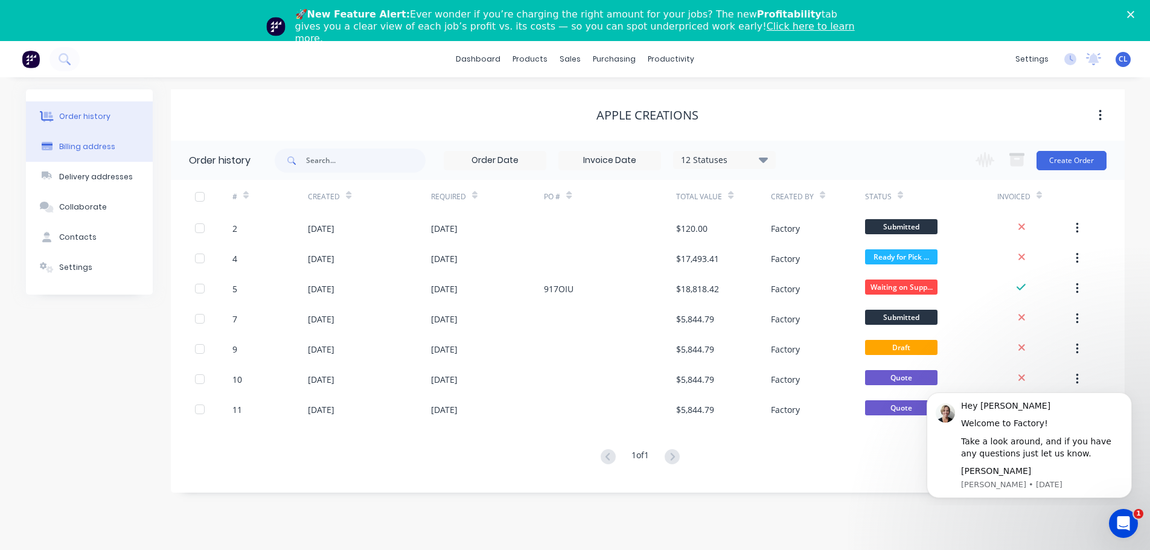
click at [82, 144] on div "Billing address" at bounding box center [87, 146] width 56 height 11
select select "AU"
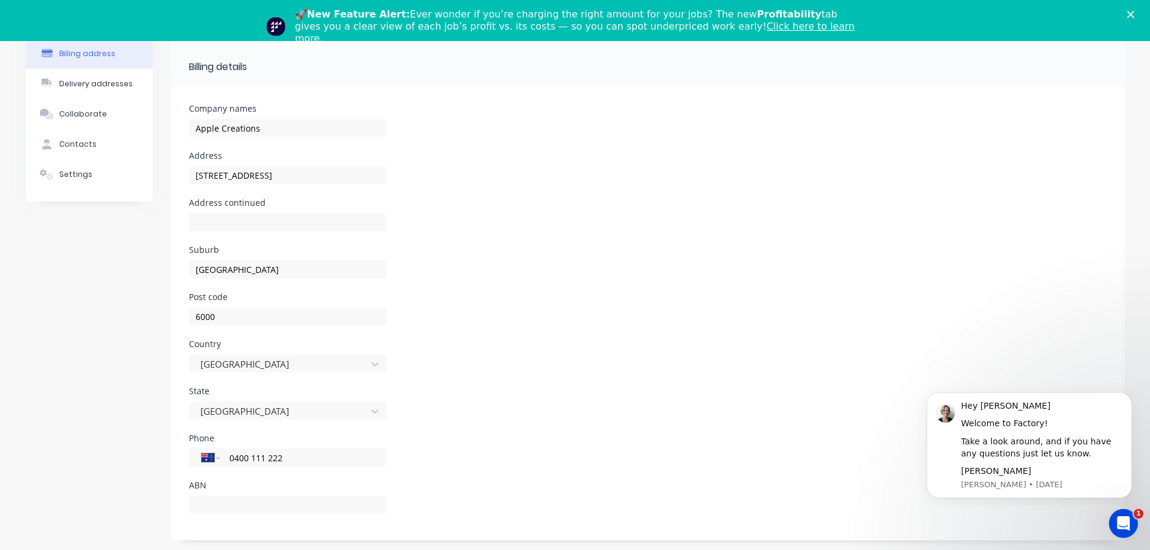
scroll to position [95, 0]
click at [116, 78] on div "Delivery addresses" at bounding box center [96, 81] width 74 height 11
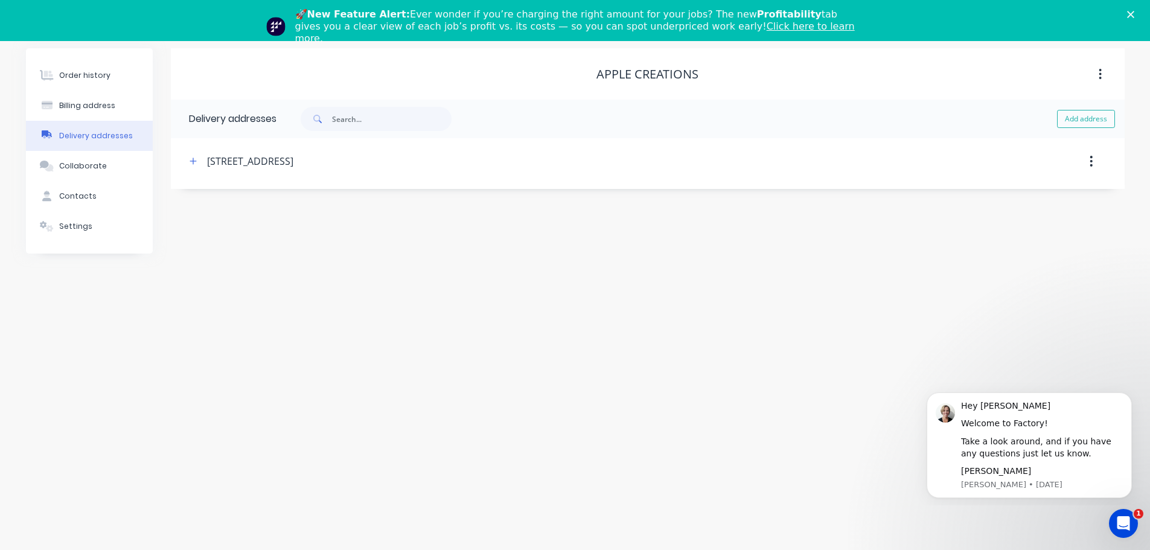
scroll to position [41, 0]
click at [89, 165] on div "Collaborate" at bounding box center [83, 166] width 48 height 11
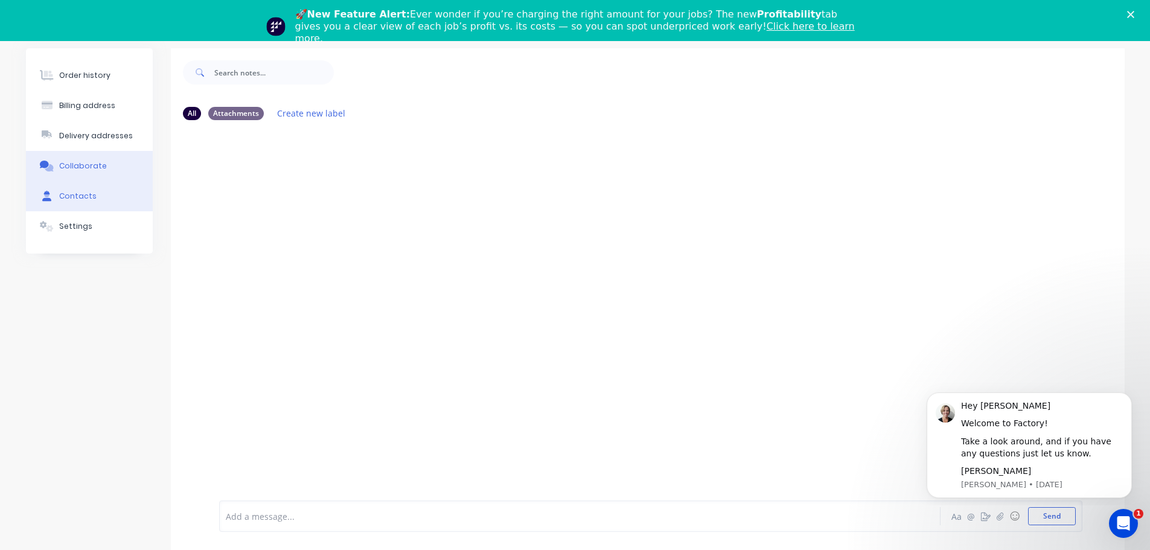
click at [77, 197] on div "Contacts" at bounding box center [77, 196] width 37 height 11
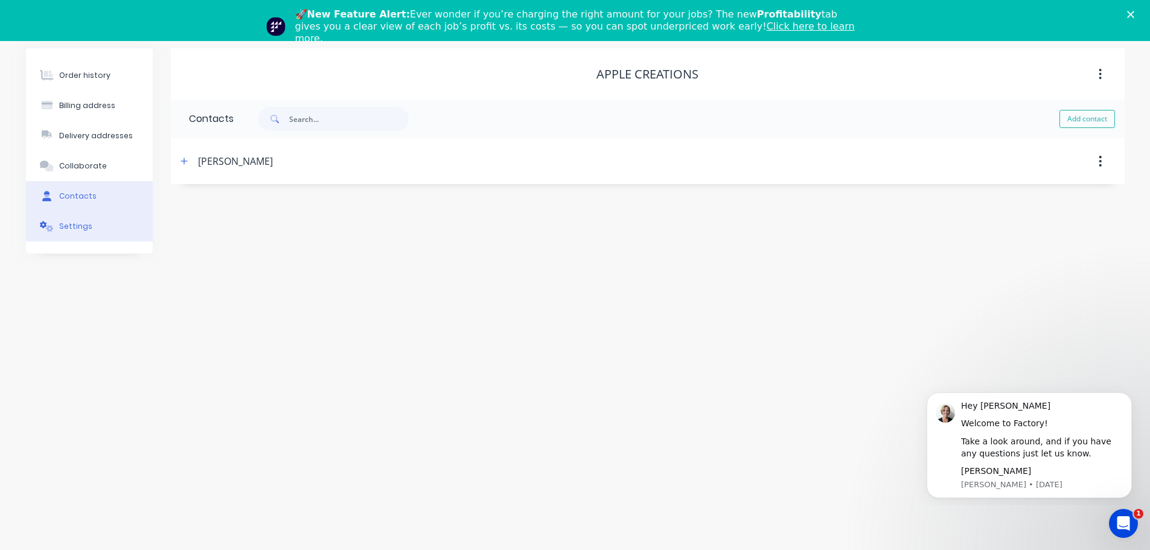
click at [70, 224] on div "Settings" at bounding box center [75, 226] width 33 height 11
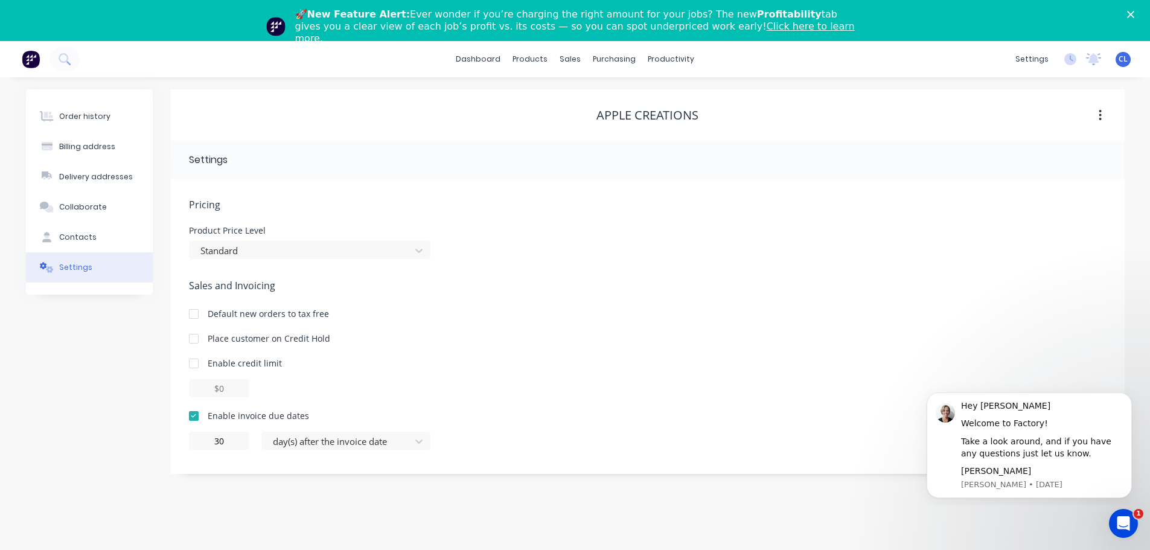
click at [1134, 12] on polygon "Close" at bounding box center [1130, 14] width 7 height 7
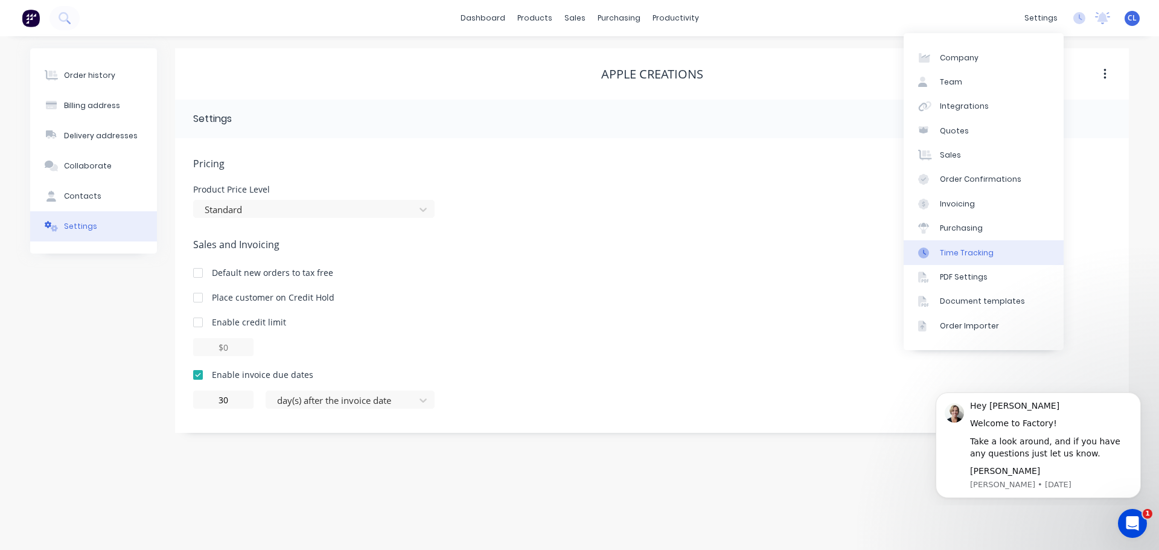
click at [964, 242] on link "Time Tracking" at bounding box center [984, 252] width 160 height 24
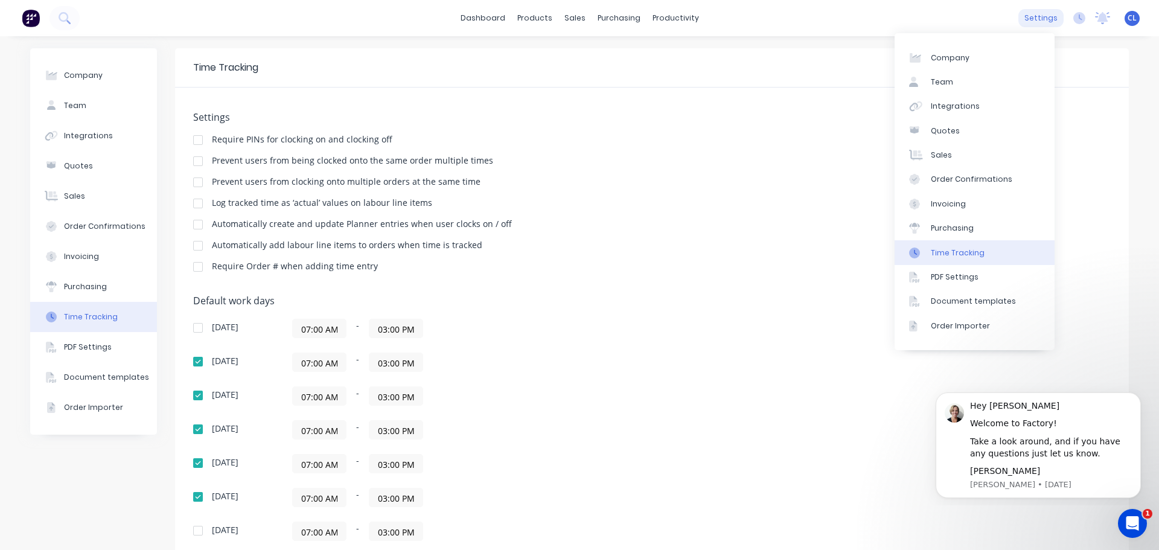
click at [1034, 17] on div "settings" at bounding box center [1040, 18] width 45 height 18
click at [967, 53] on div "Company" at bounding box center [950, 58] width 39 height 11
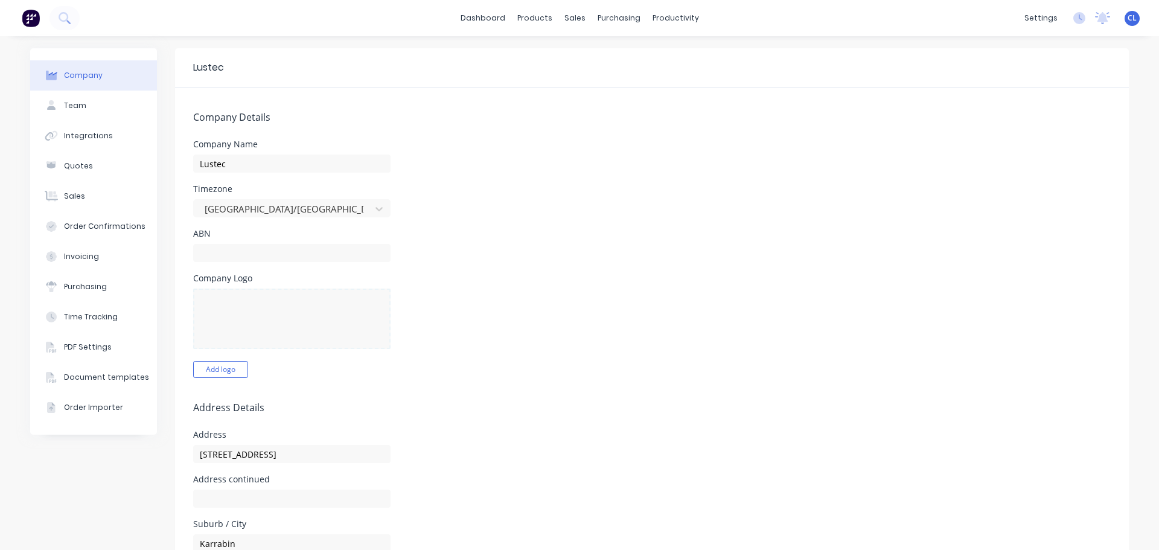
select select "AU"
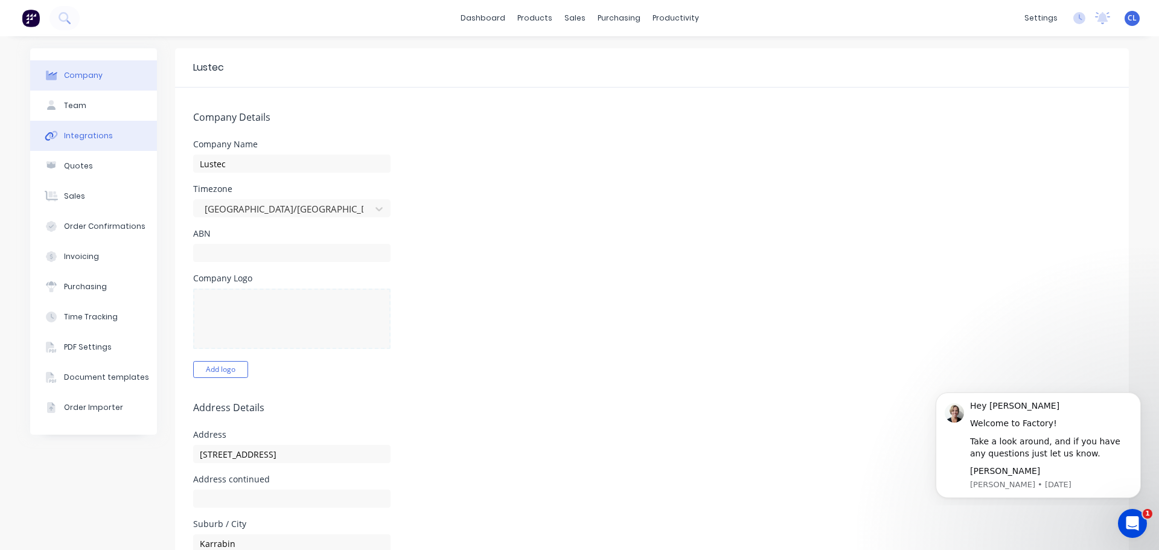
click at [96, 133] on div "Integrations" at bounding box center [88, 135] width 49 height 11
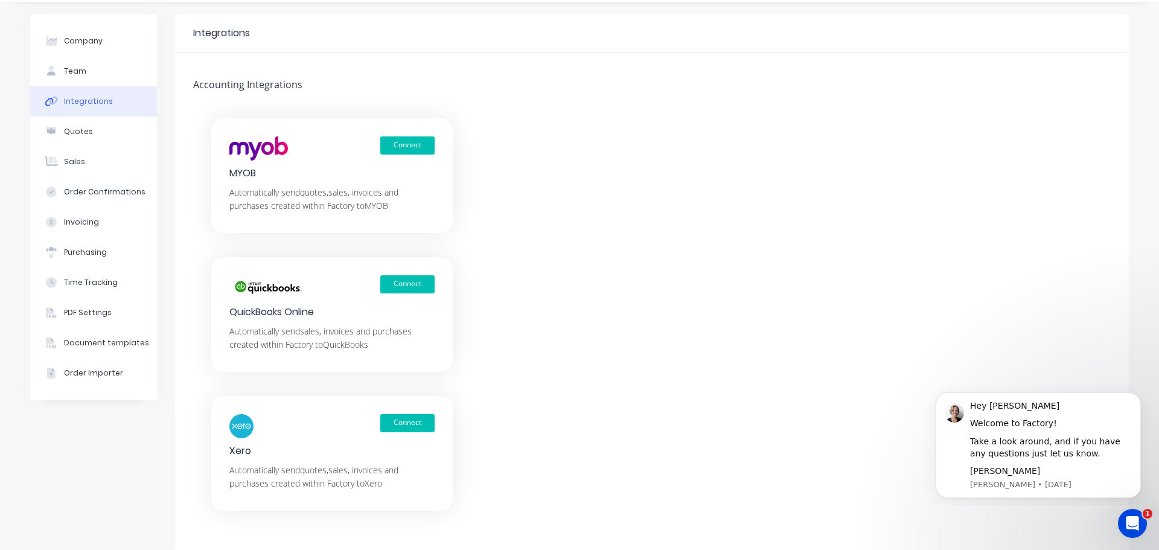
scroll to position [68, 0]
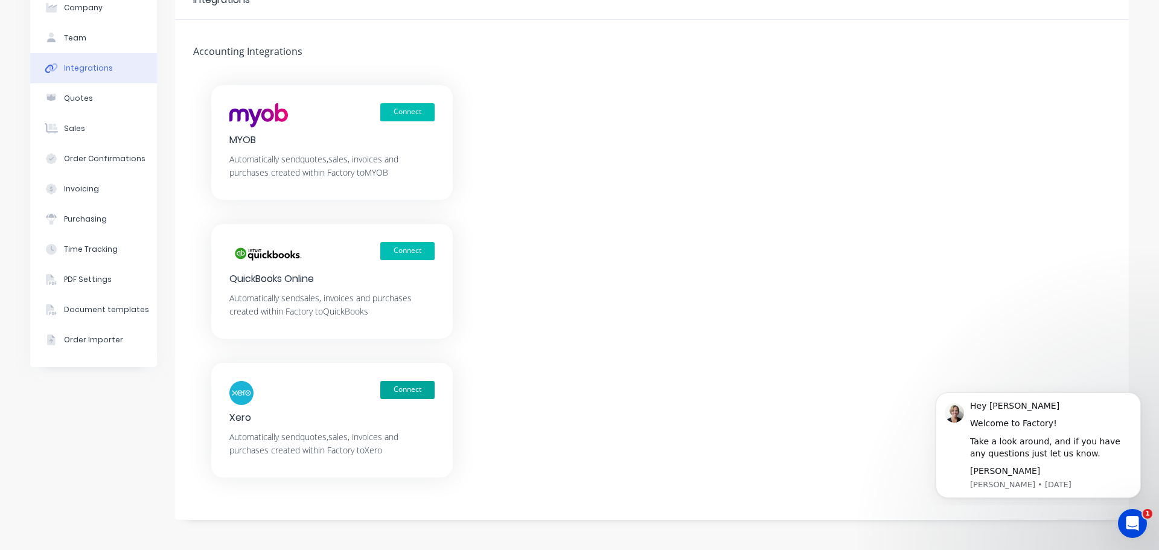
click at [409, 392] on button "Connect" at bounding box center [407, 390] width 54 height 18
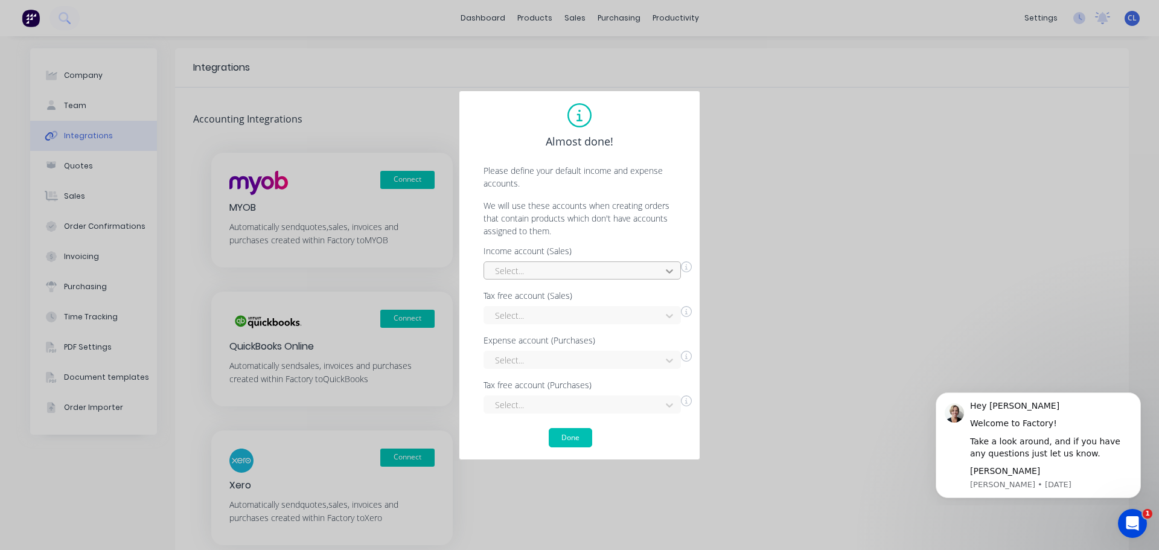
click at [673, 270] on icon at bounding box center [669, 271] width 12 height 12
click at [667, 249] on div "Income account (Sales)" at bounding box center [588, 251] width 208 height 8
click at [670, 270] on icon at bounding box center [669, 271] width 12 height 12
click at [582, 341] on div "Sales" at bounding box center [582, 342] width 197 height 22
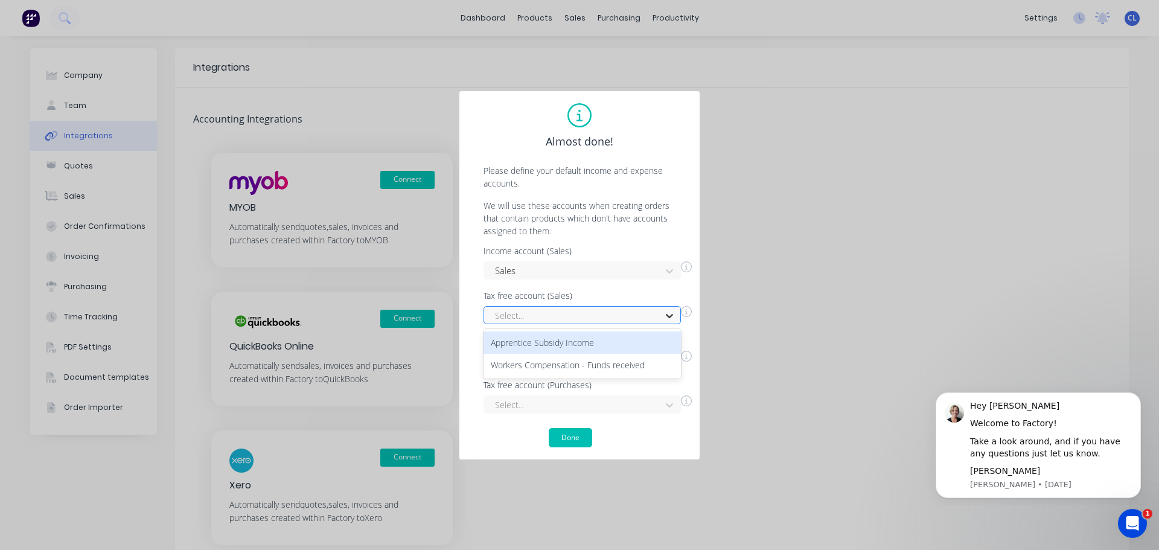
click at [673, 315] on icon at bounding box center [669, 316] width 7 height 4
click at [689, 218] on div "Almost done! Please define your default income and expense accounts. We will us…" at bounding box center [579, 275] width 241 height 369
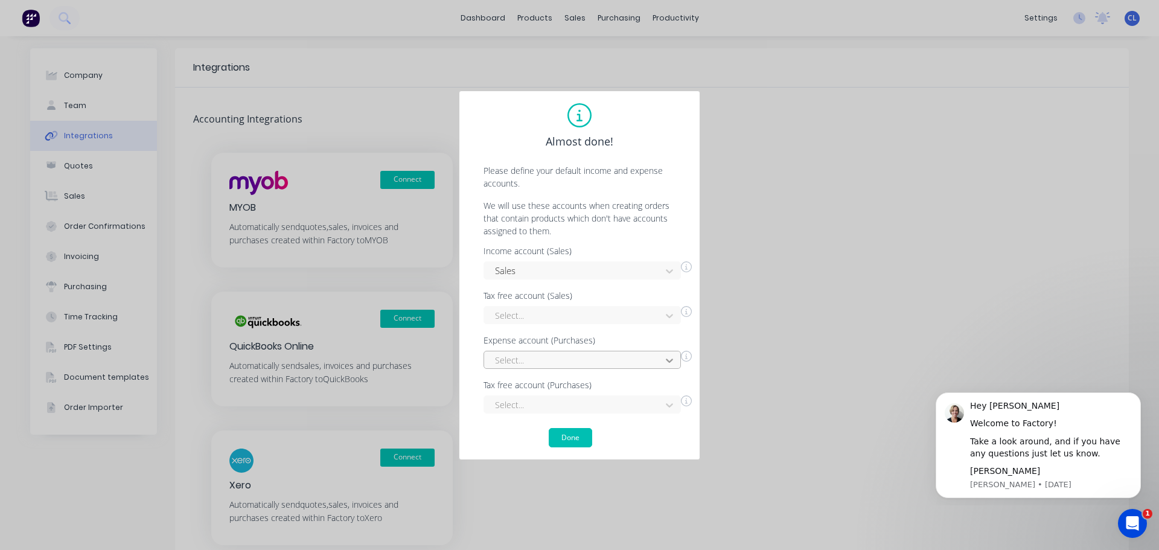
click at [666, 360] on div "Select..." at bounding box center [582, 360] width 197 height 18
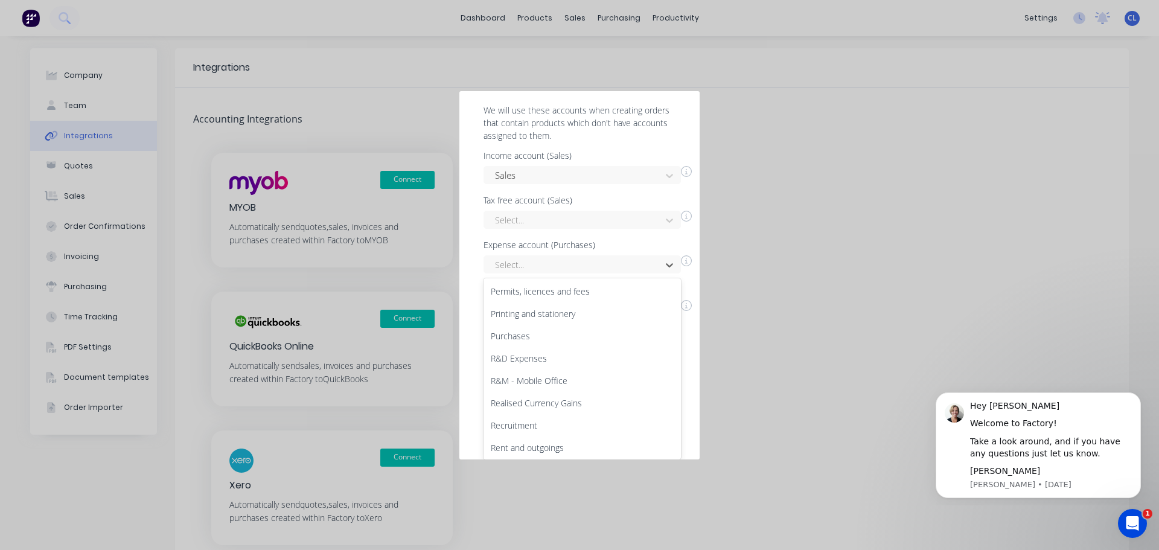
scroll to position [1100, 0]
click at [543, 349] on div "Purchases" at bounding box center [582, 356] width 197 height 22
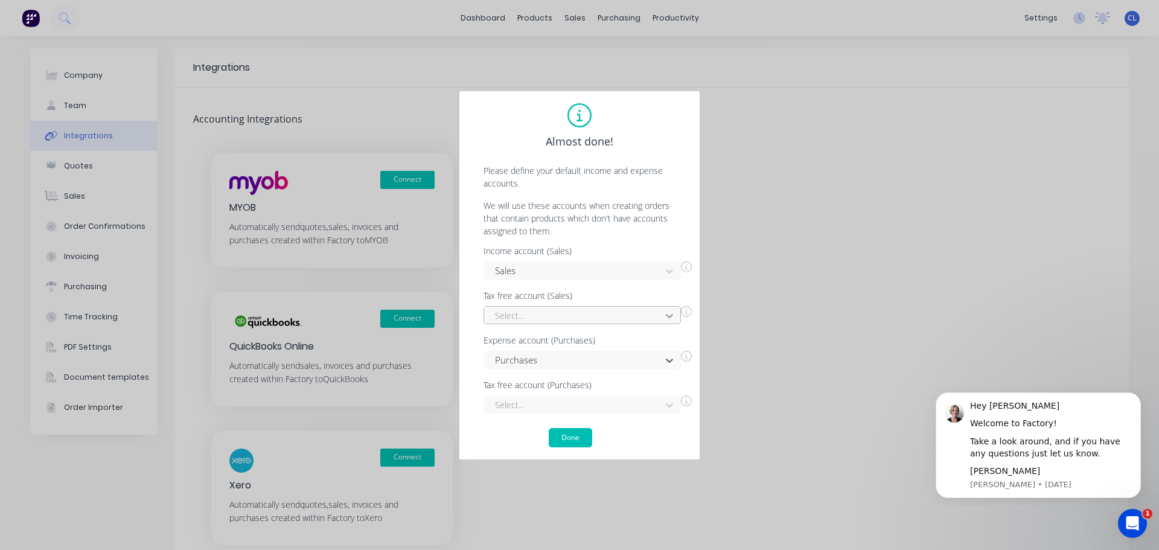
click at [659, 313] on div at bounding box center [670, 315] width 22 height 19
click at [689, 290] on div "Almost done! Please define your default income and expense accounts. We will us…" at bounding box center [579, 275] width 241 height 369
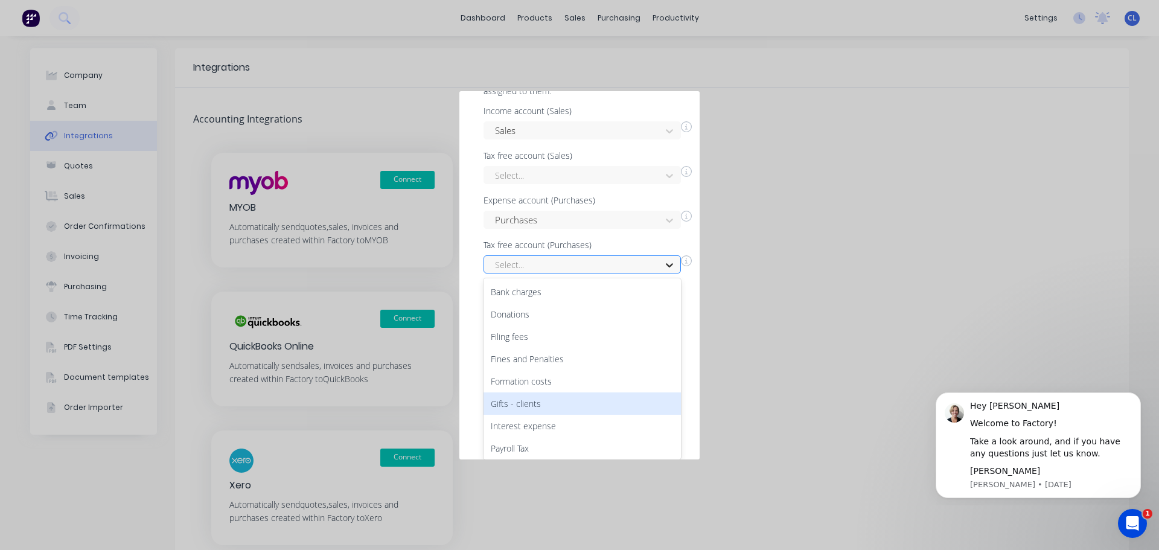
click at [666, 273] on div "11 results available. Use Up and Down to choose options, press Enter to select …" at bounding box center [582, 264] width 197 height 18
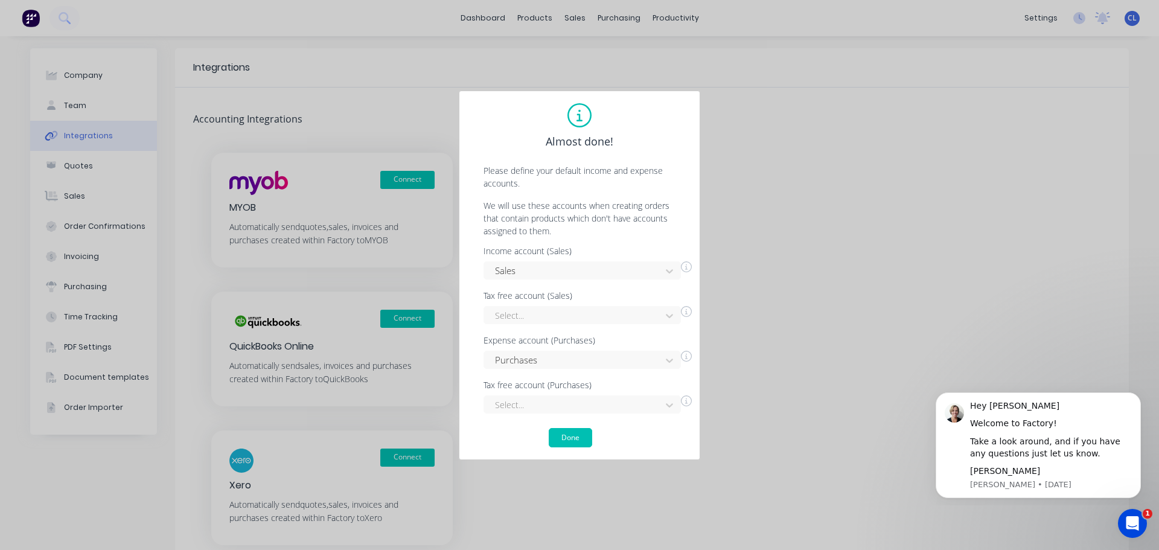
scroll to position [0, 0]
click at [654, 237] on div "Almost done! Please define your default income and expense accounts. We will us…" at bounding box center [579, 275] width 216 height 344
click at [570, 439] on button "Done" at bounding box center [570, 437] width 43 height 19
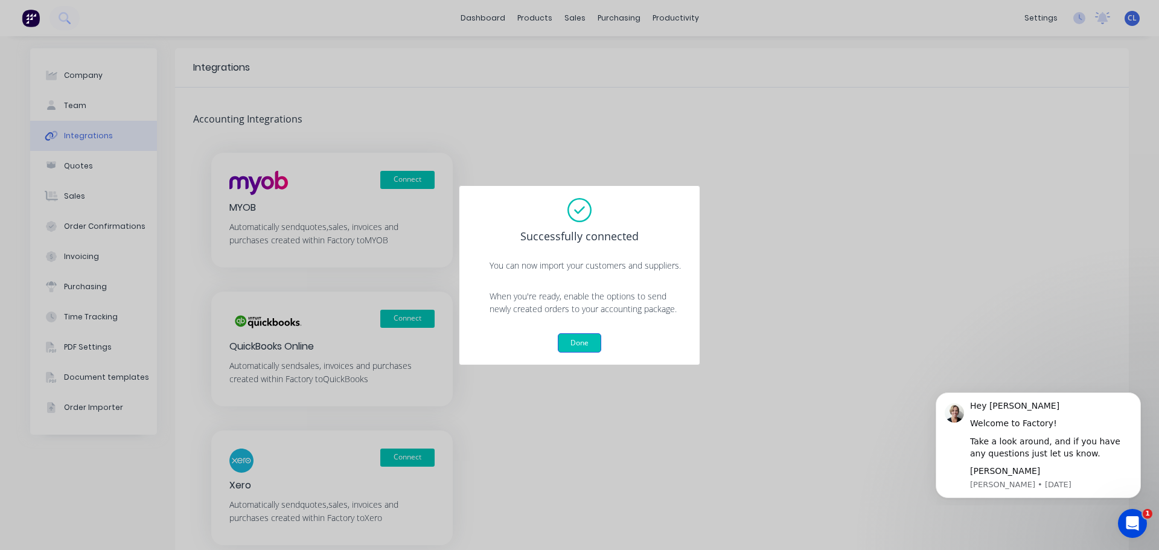
click at [581, 344] on button "Done" at bounding box center [579, 342] width 43 height 19
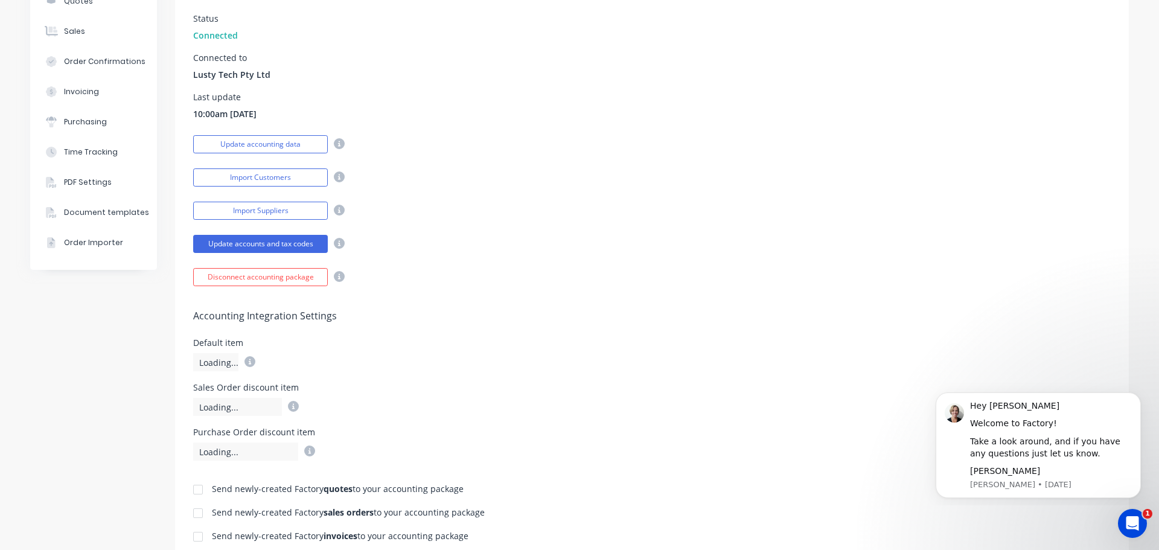
scroll to position [60, 0]
